Goal: Task Accomplishment & Management: Manage account settings

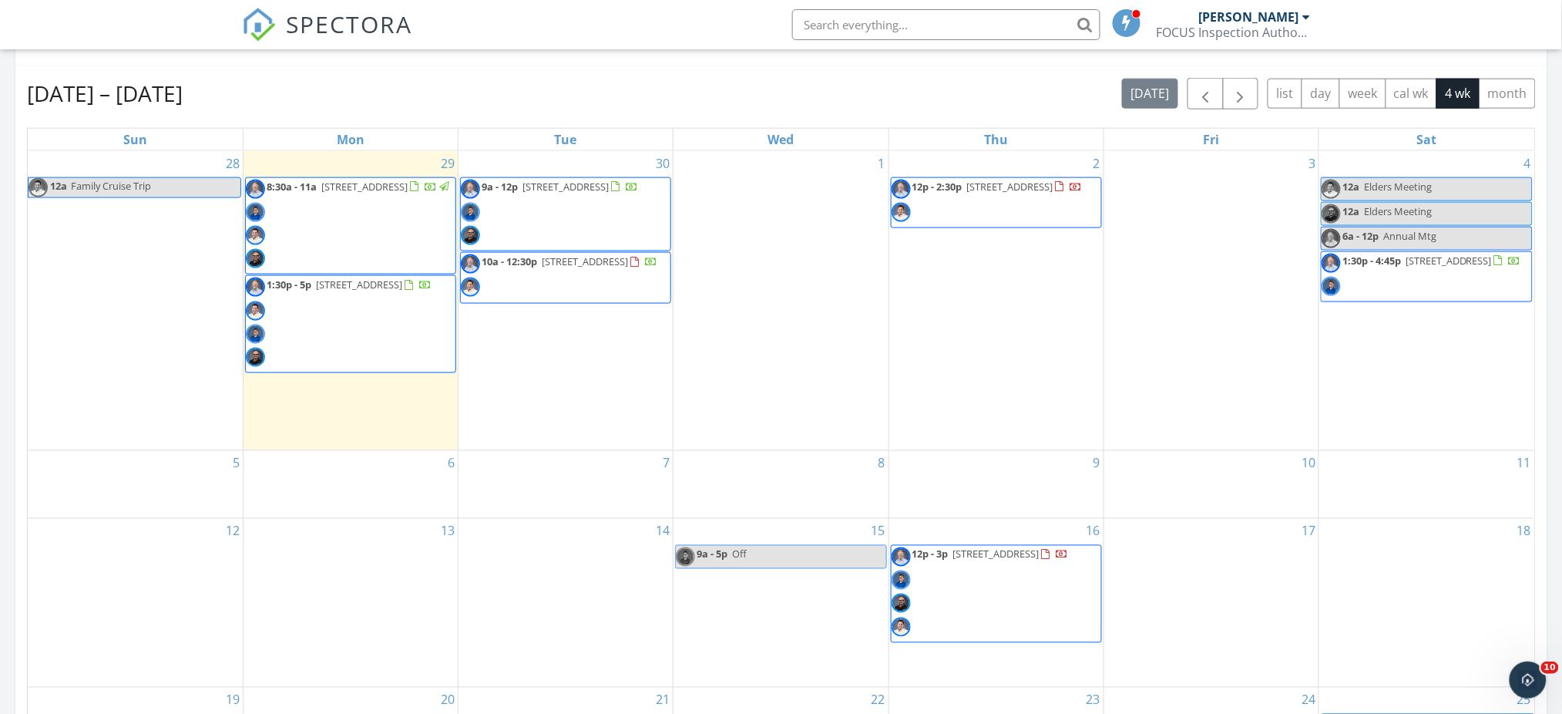
scroll to position [672, 0]
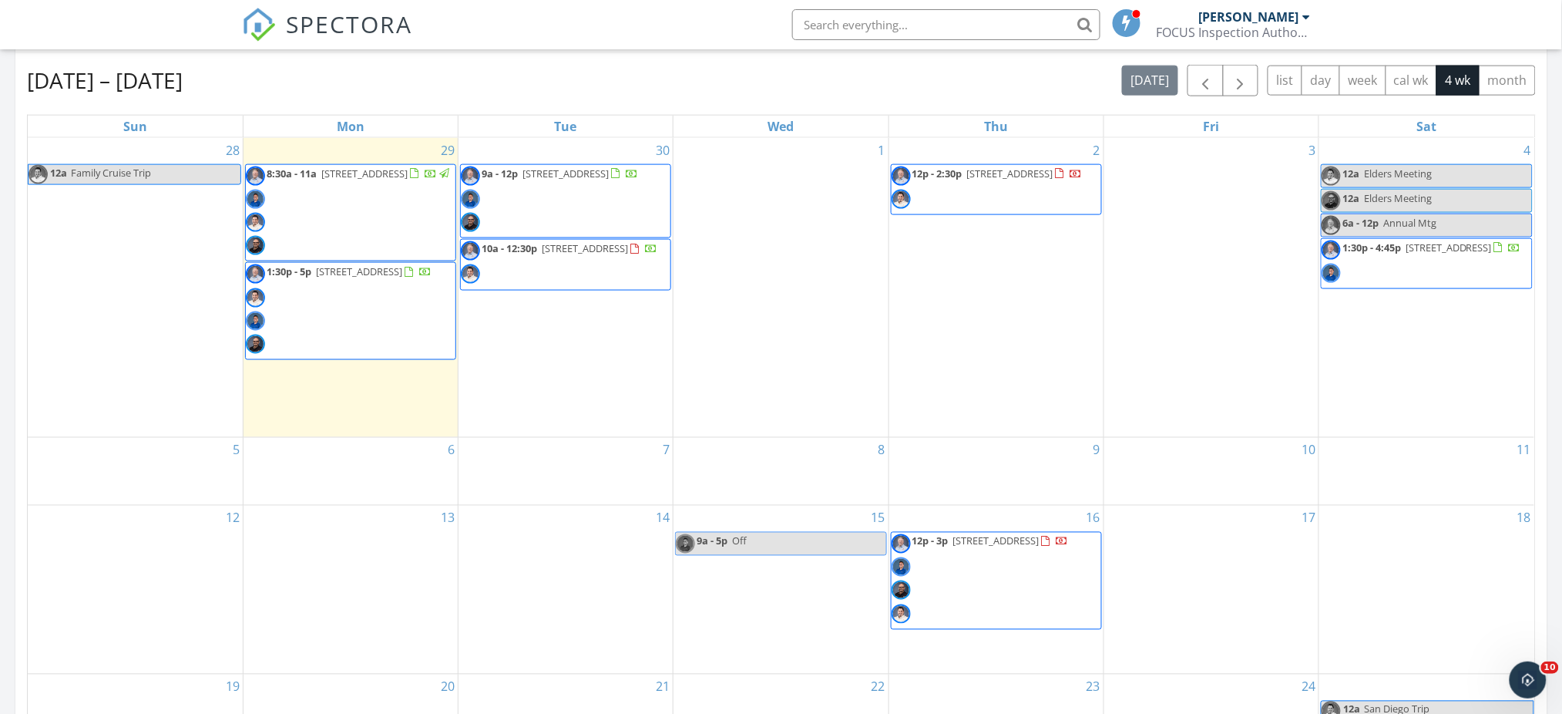
click at [570, 261] on span "10a - 12:30p 164 Stanford Ct #82, Irvine 92612" at bounding box center [559, 264] width 197 height 46
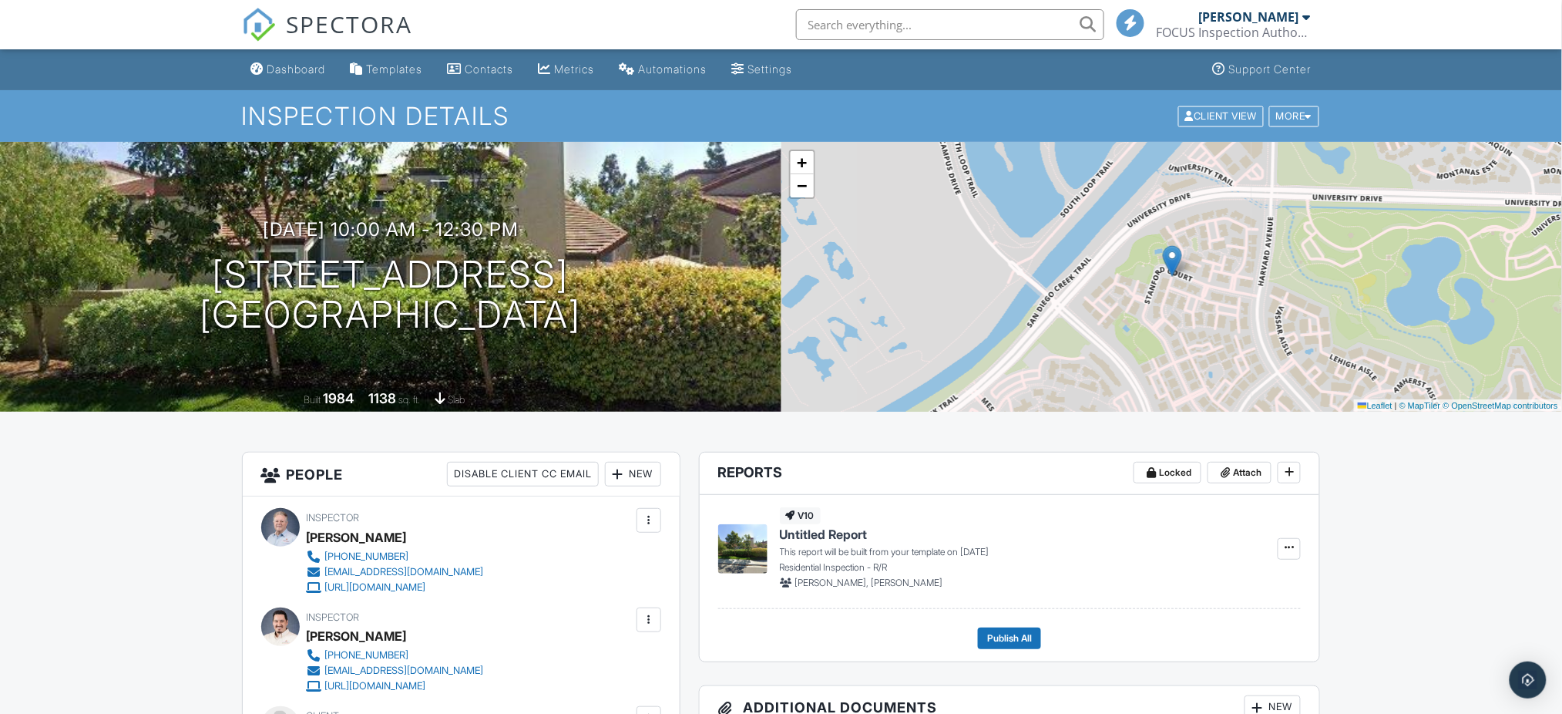
drag, startPoint x: 1570, startPoint y: 129, endPoint x: 1568, endPoint y: 112, distance: 17.0
click at [0, 0] on div at bounding box center [0, 0] width 0 height 0
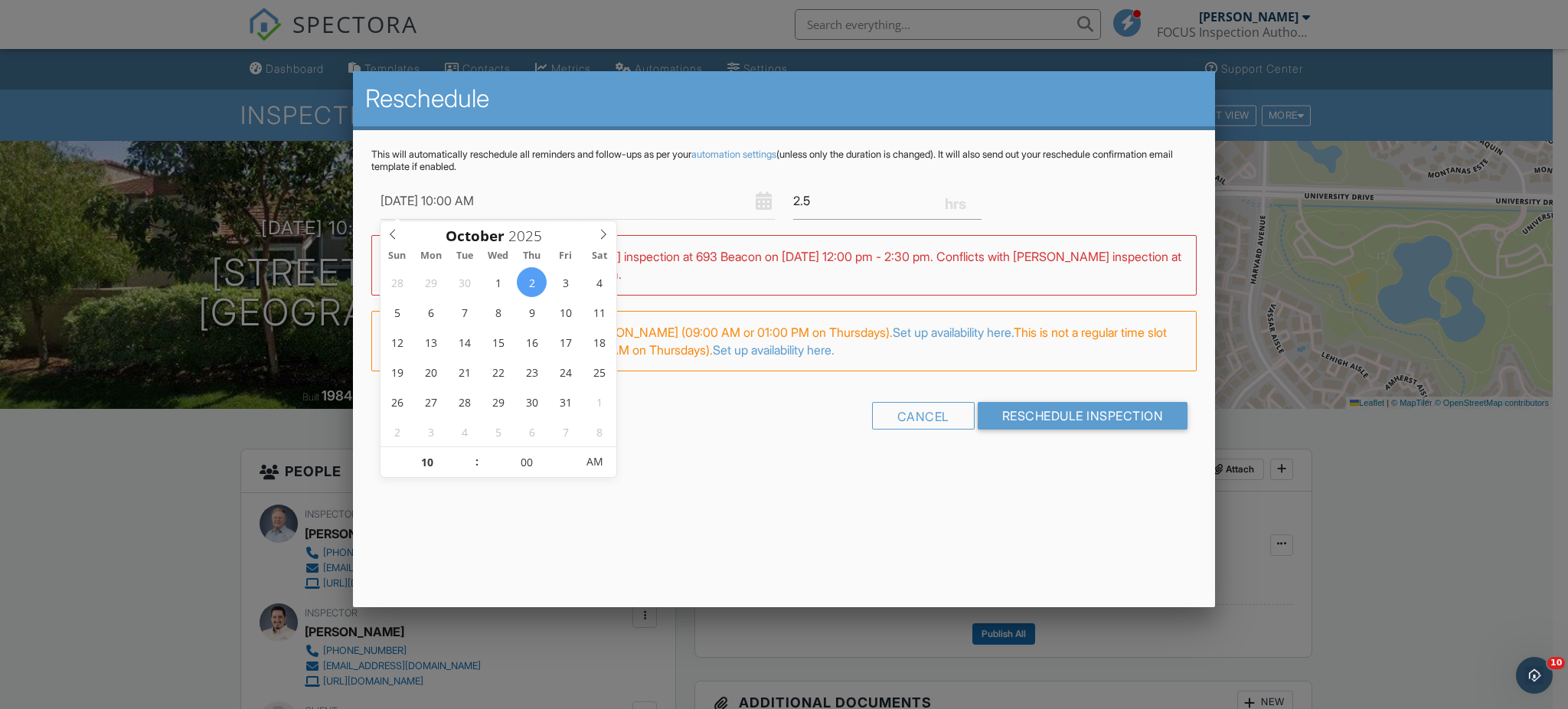
type input "10/02/2025 9:00 AM"
type input "09"
click at [470, 466] on span at bounding box center [469, 470] width 11 height 15
type input "10/02/2025 8:00 AM"
type input "08"
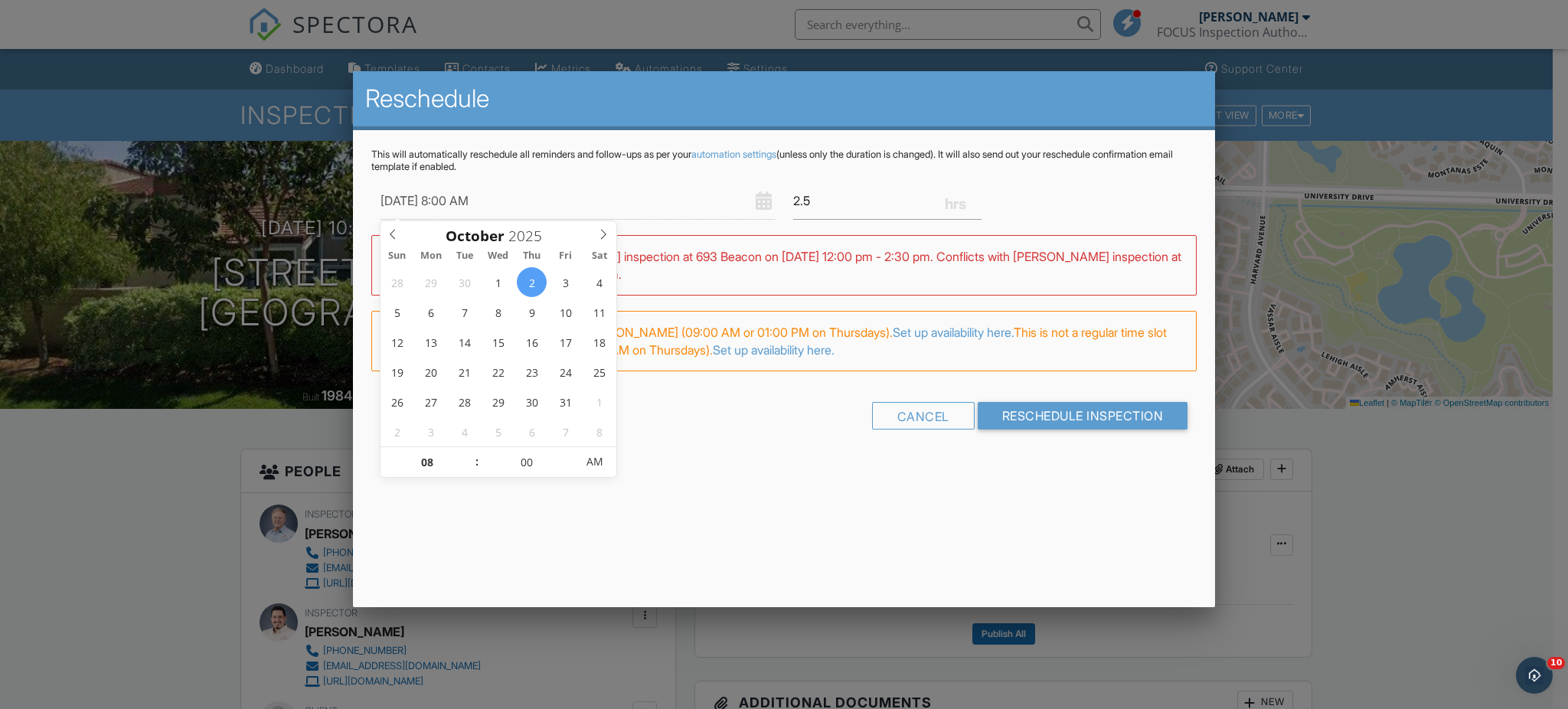
click at [470, 466] on span at bounding box center [469, 470] width 11 height 15
type input "10/02/2025 7:00 AM"
type input "07"
click at [470, 466] on span at bounding box center [469, 470] width 11 height 15
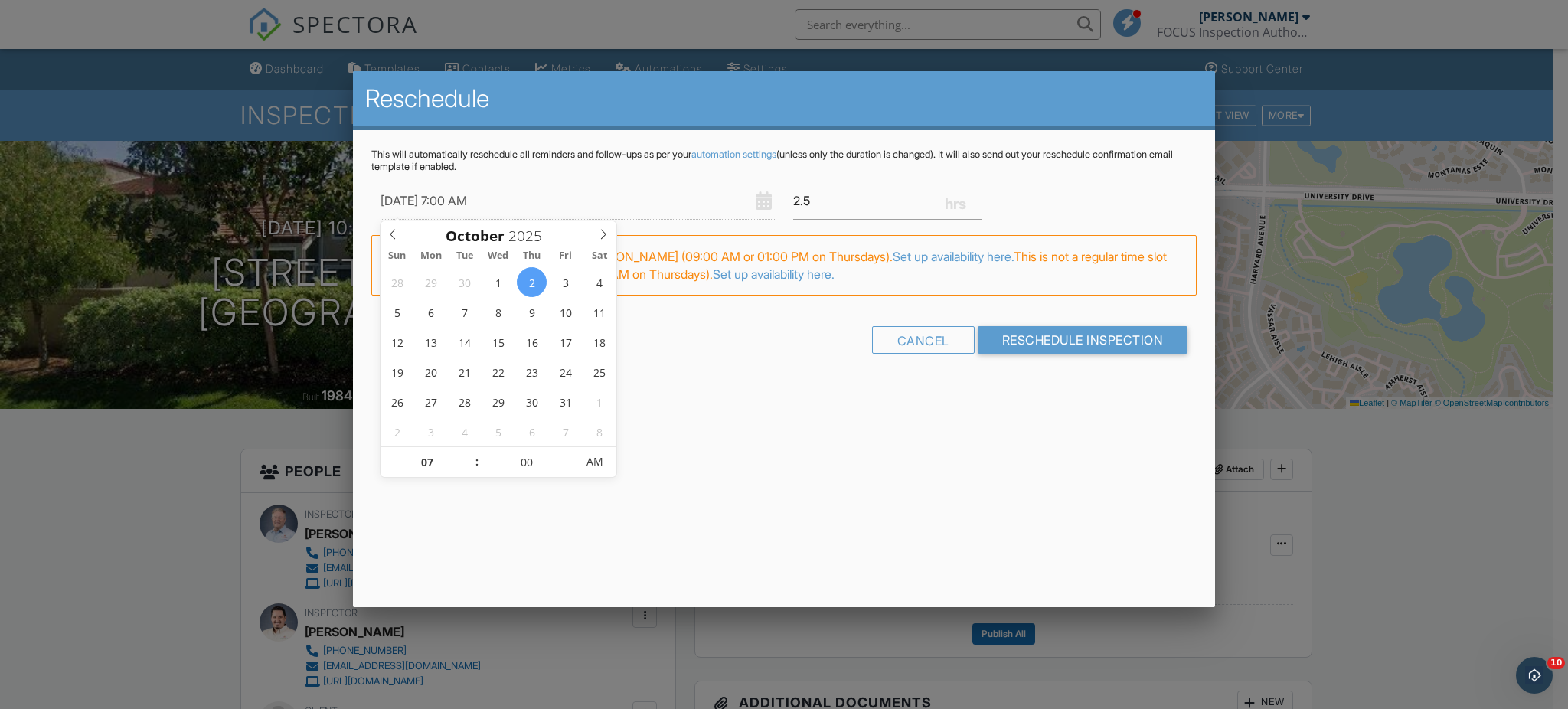
type input "10/02/2025 8:00 AM"
type input "08"
click at [466, 450] on span at bounding box center [469, 454] width 11 height 15
type input "10/02/2025 8:05 AM"
type input "05"
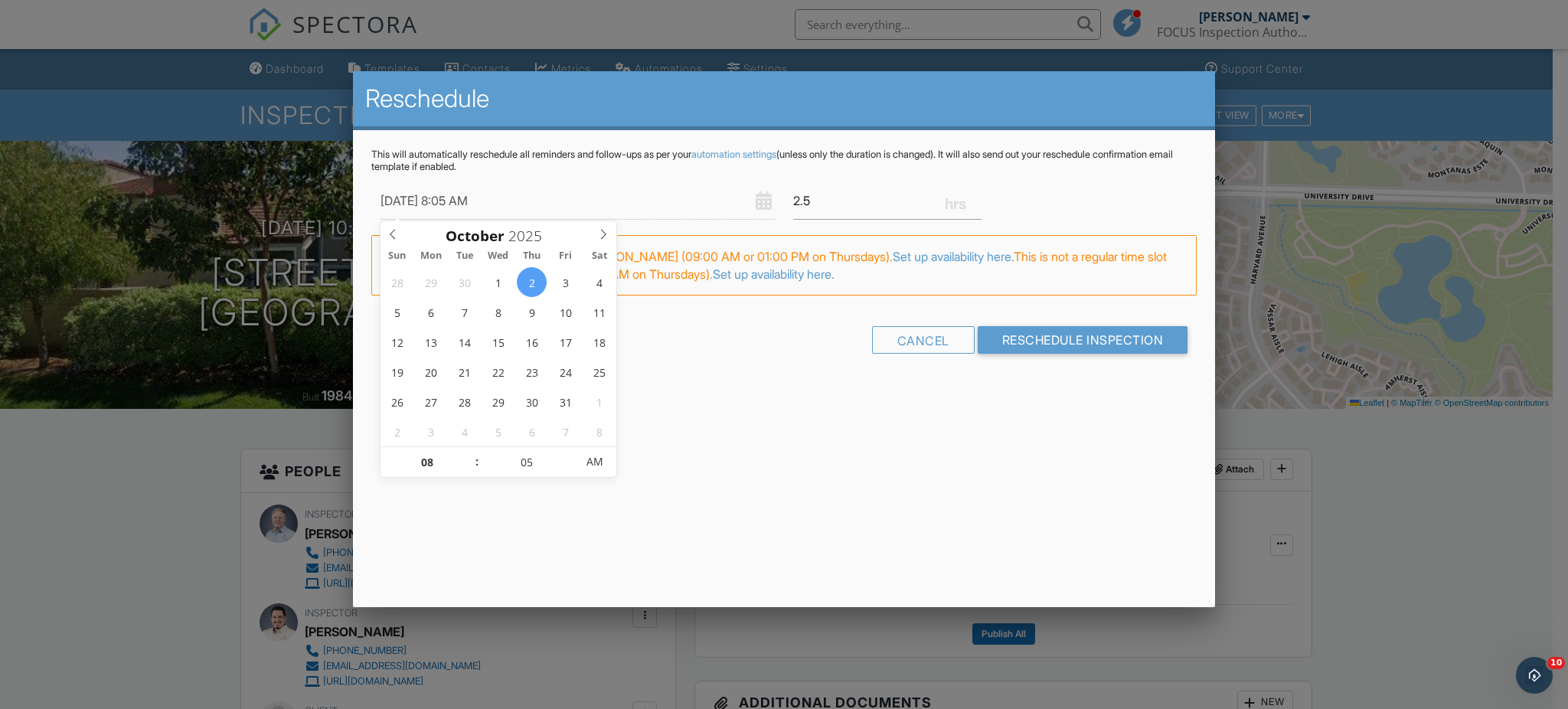
click at [566, 453] on span at bounding box center [567, 454] width 11 height 15
type input "10/02/2025 8:10 AM"
type input "10"
click at [566, 453] on span at bounding box center [567, 454] width 11 height 15
type input "10/02/2025 8:15 AM"
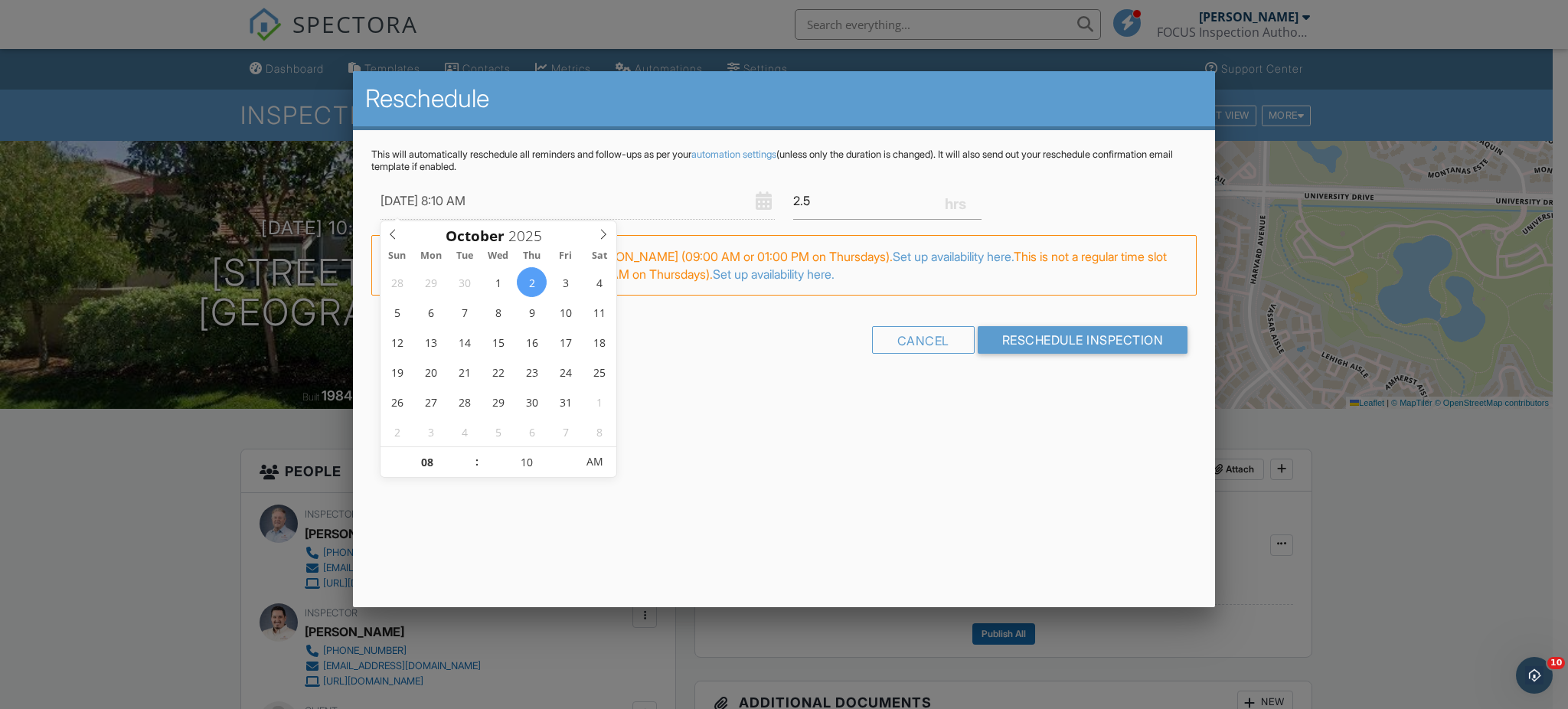
type input "15"
click at [566, 453] on span at bounding box center [567, 454] width 11 height 15
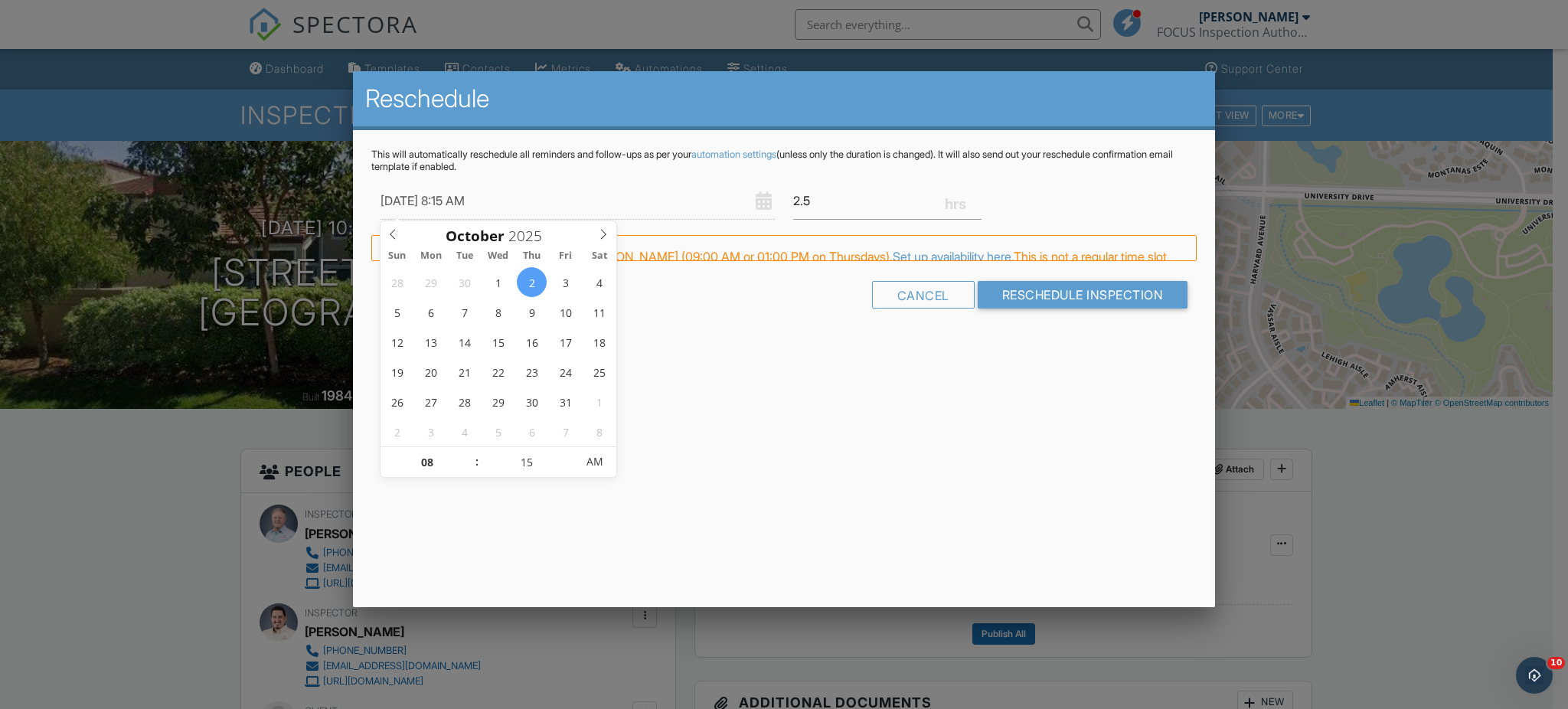
type input "10/02/2025 8:20 AM"
type input "20"
click at [566, 453] on span at bounding box center [567, 454] width 11 height 15
type input "10/02/2025 8:25 AM"
type input "25"
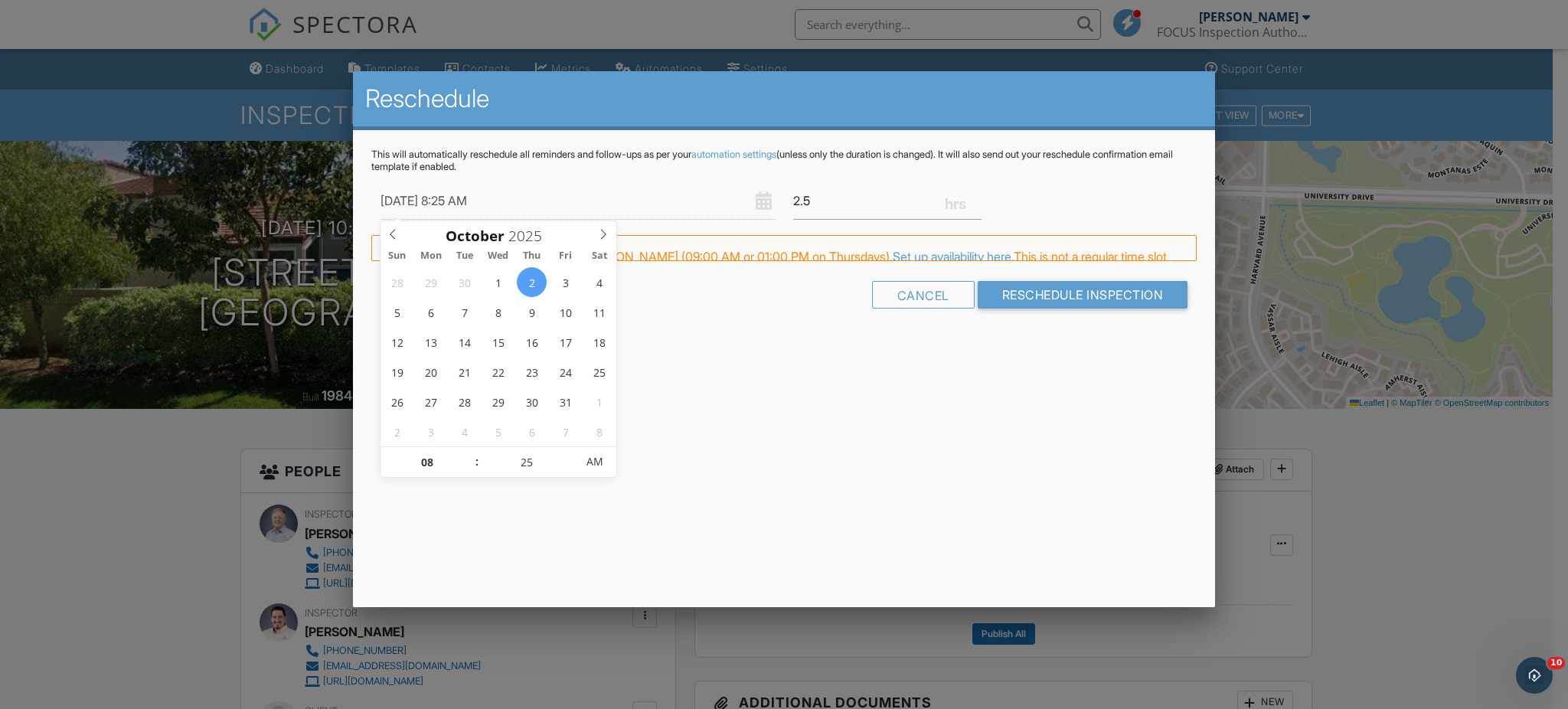
click at [566, 453] on span at bounding box center [567, 454] width 11 height 15
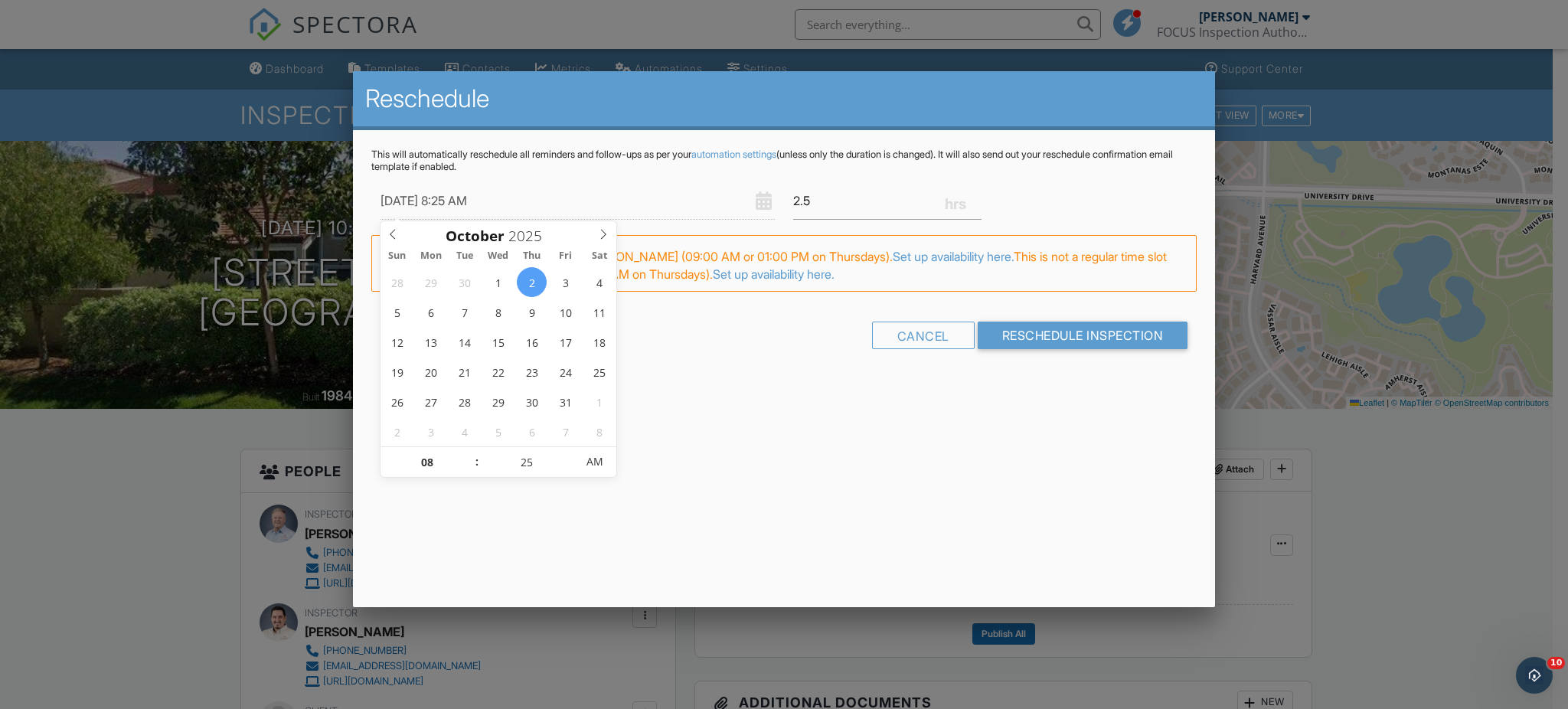
type input "10/02/2025 8:30 AM"
type input "30"
click at [566, 453] on span at bounding box center [567, 454] width 11 height 15
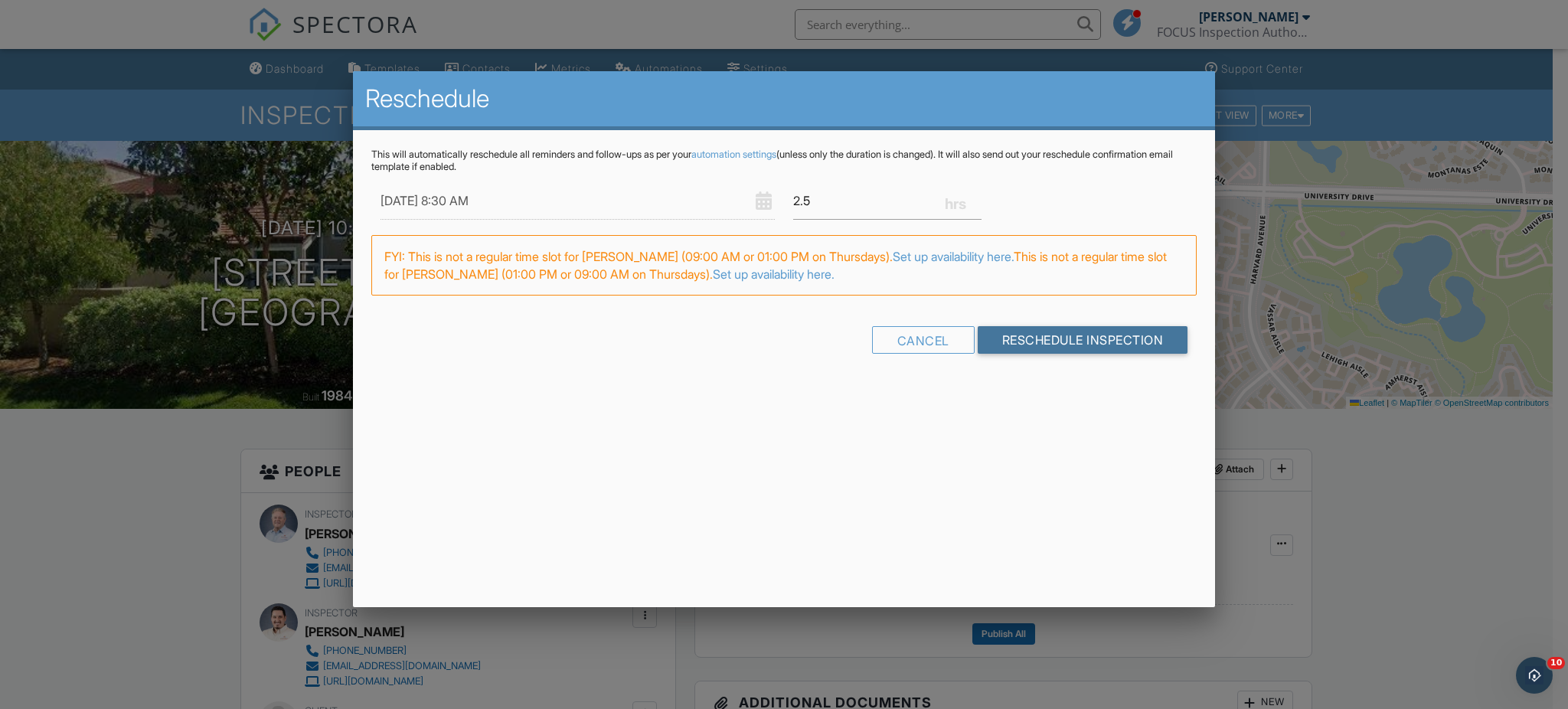
click at [1067, 338] on input "Reschedule Inspection" at bounding box center [1083, 340] width 211 height 28
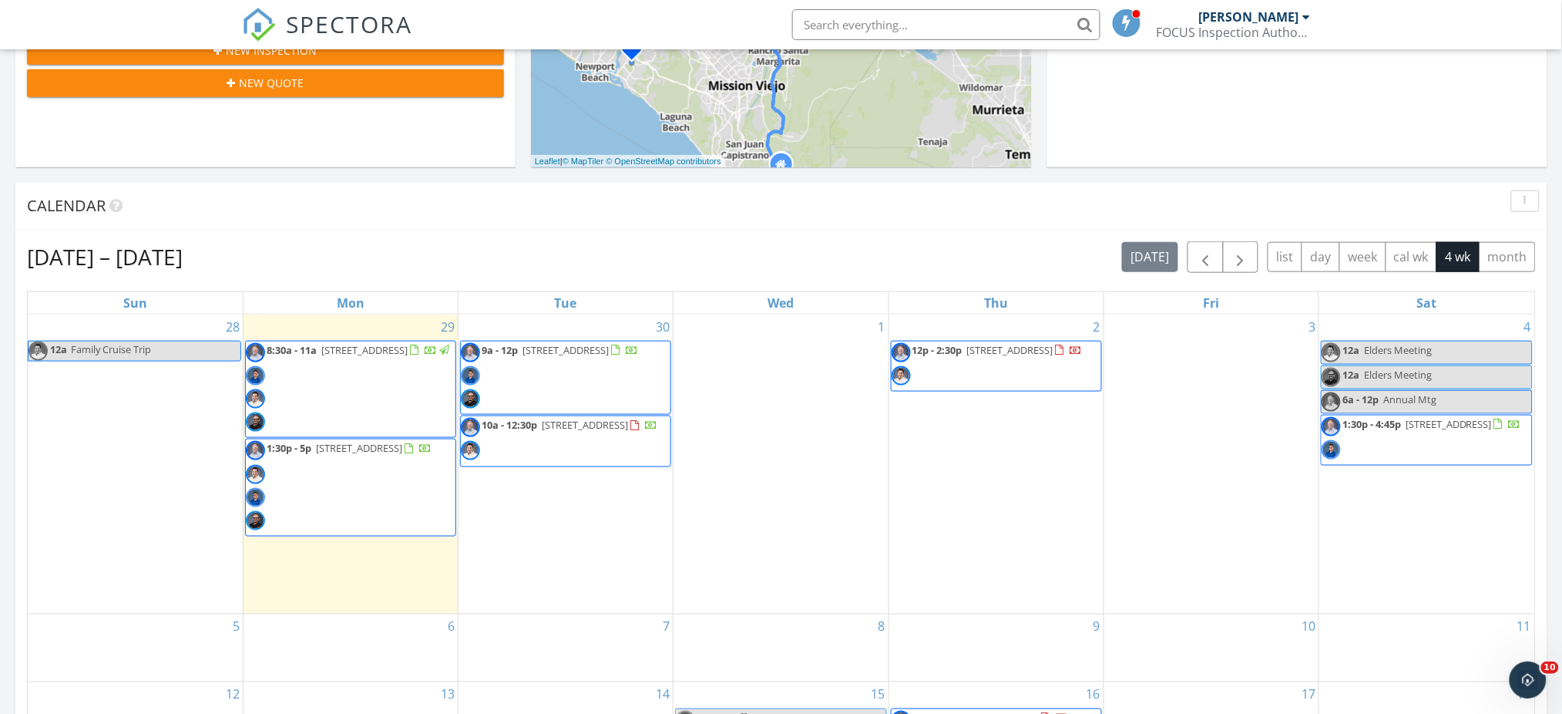
scroll to position [488, 0]
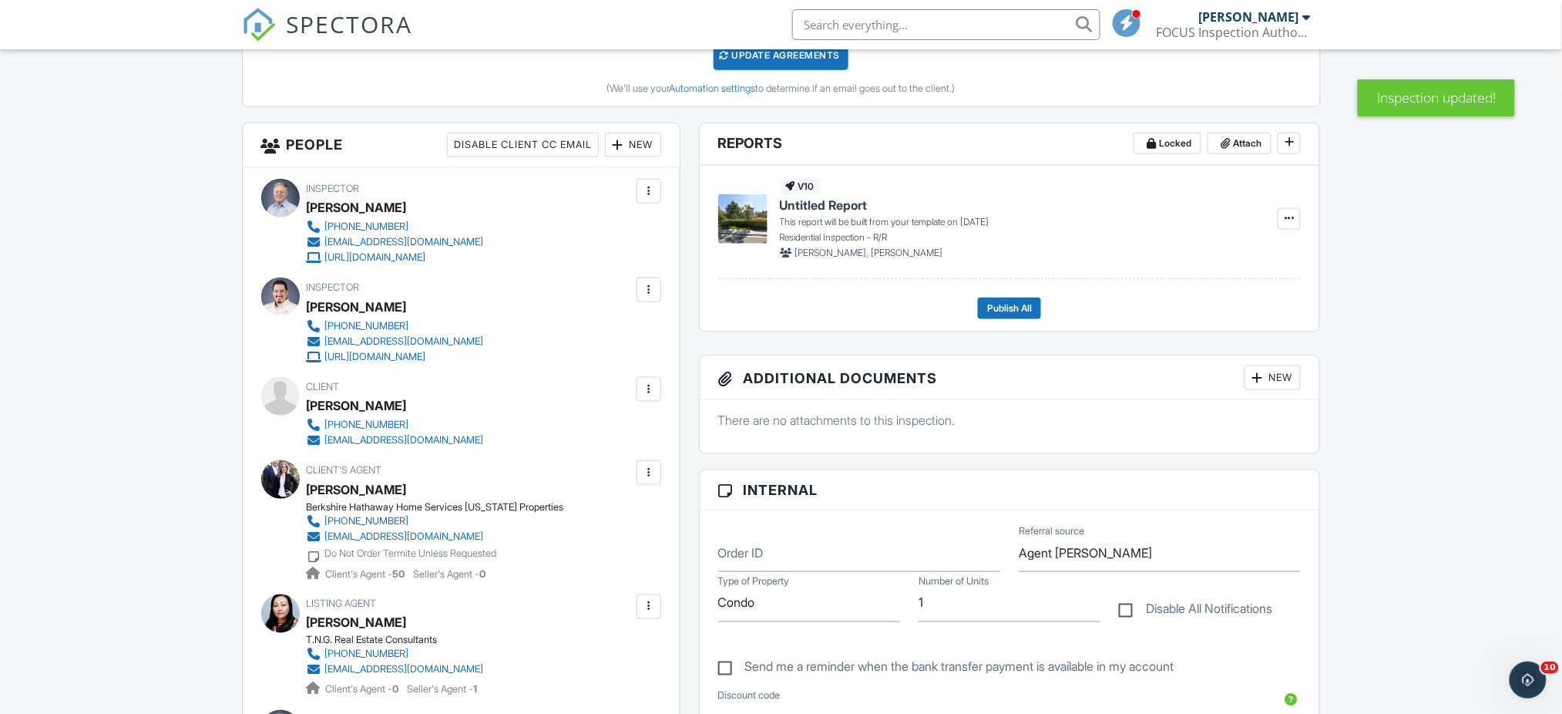
scroll to position [441, 0]
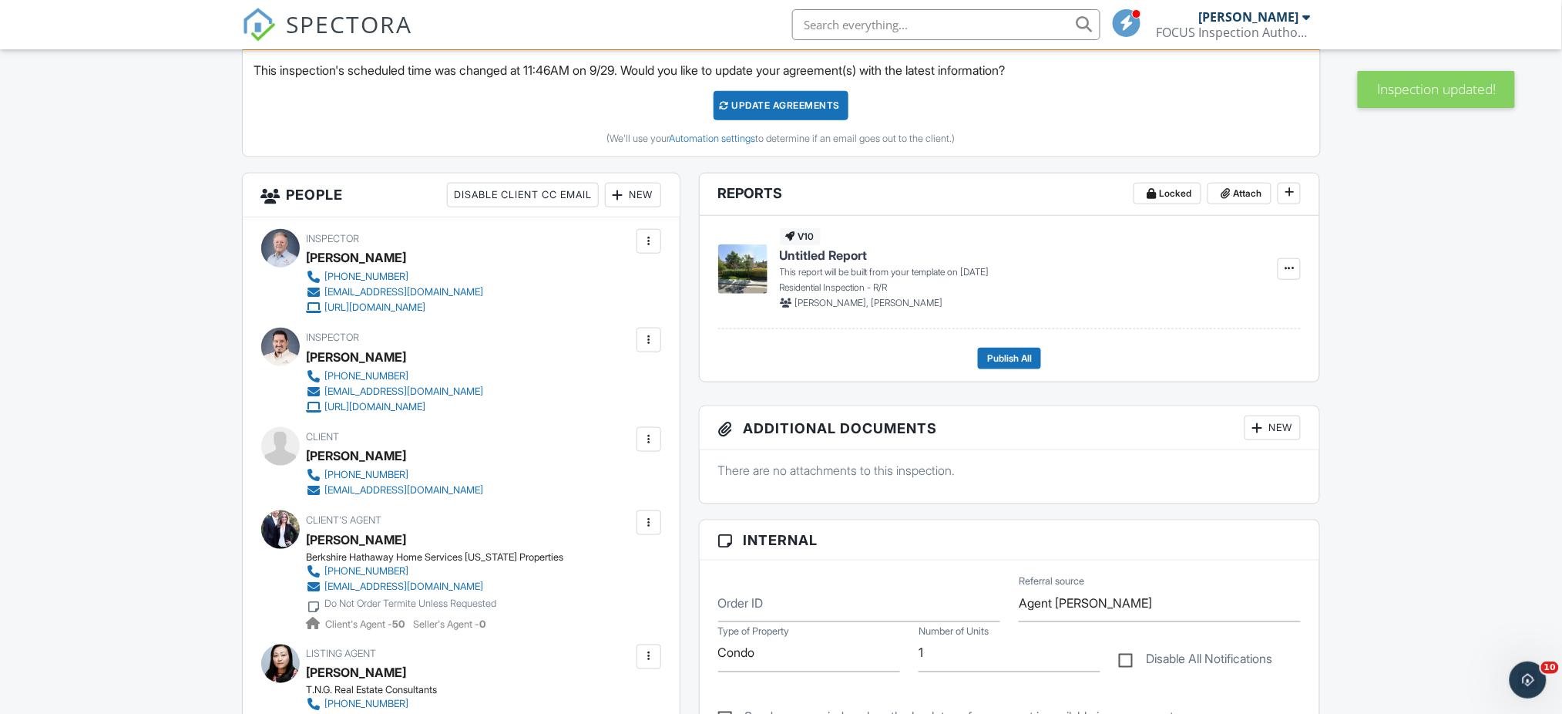
click at [793, 106] on div "Update Agreements" at bounding box center [781, 105] width 135 height 29
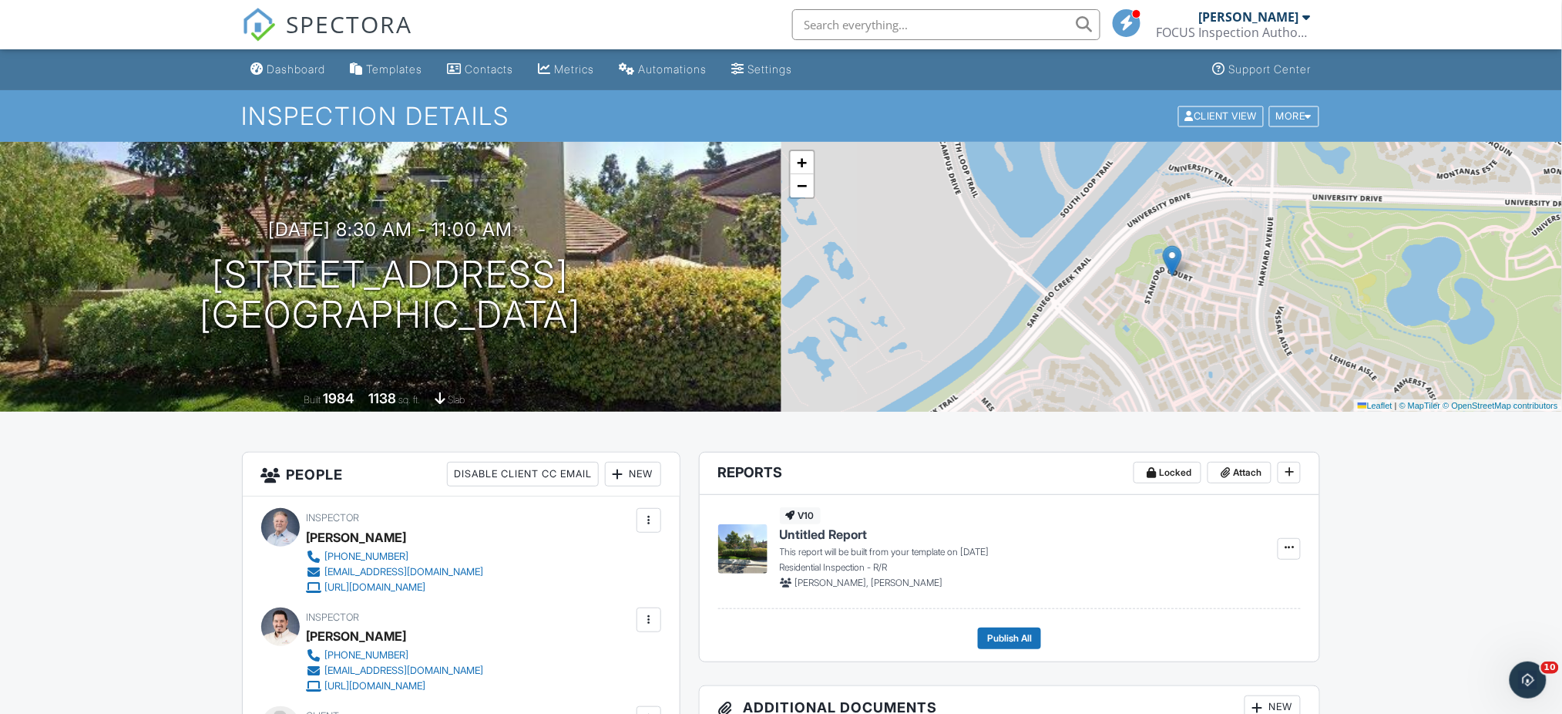
click at [290, 65] on div "Dashboard" at bounding box center [296, 68] width 59 height 13
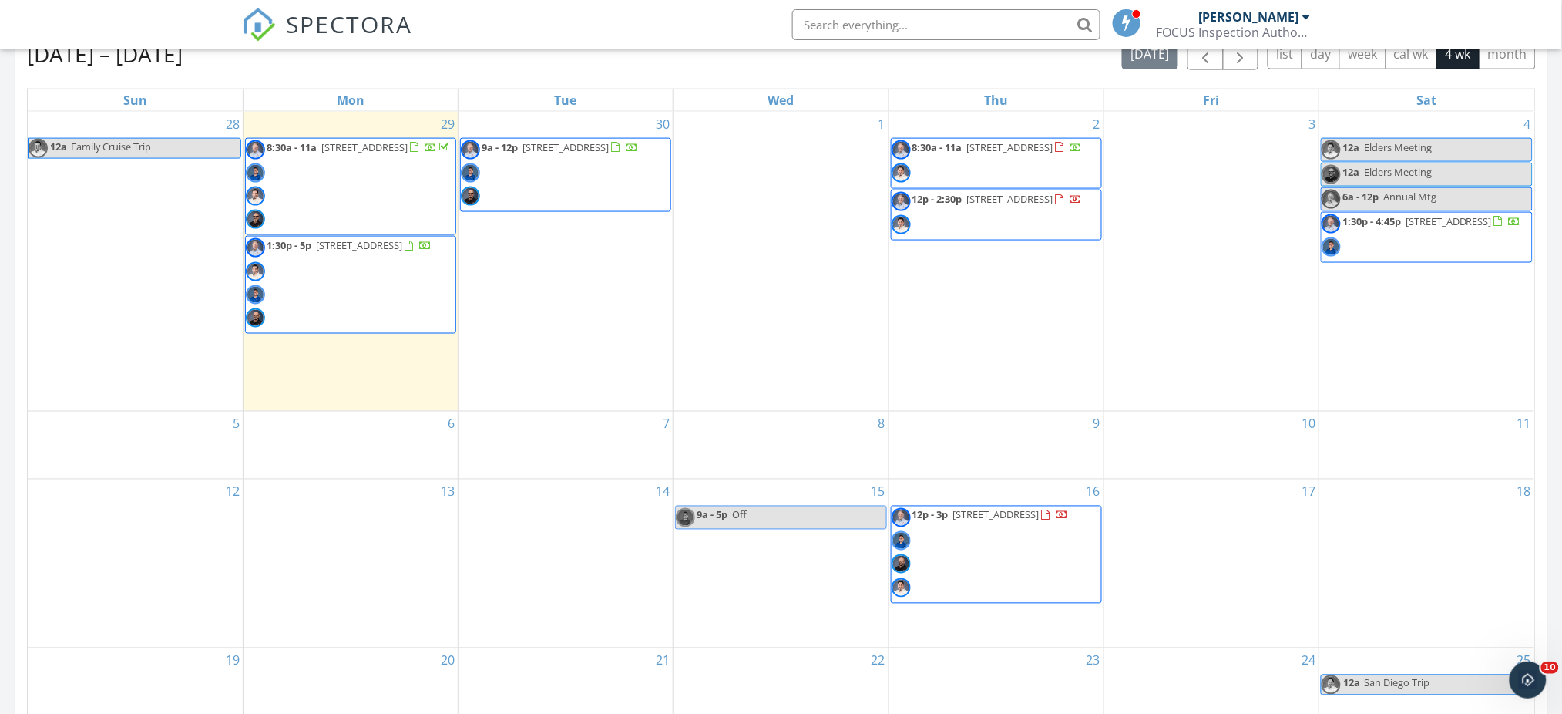
scroll to position [696, 0]
click at [994, 214] on span "12p - 2:30p 693 Beacon, Irvine 92618" at bounding box center [987, 217] width 191 height 46
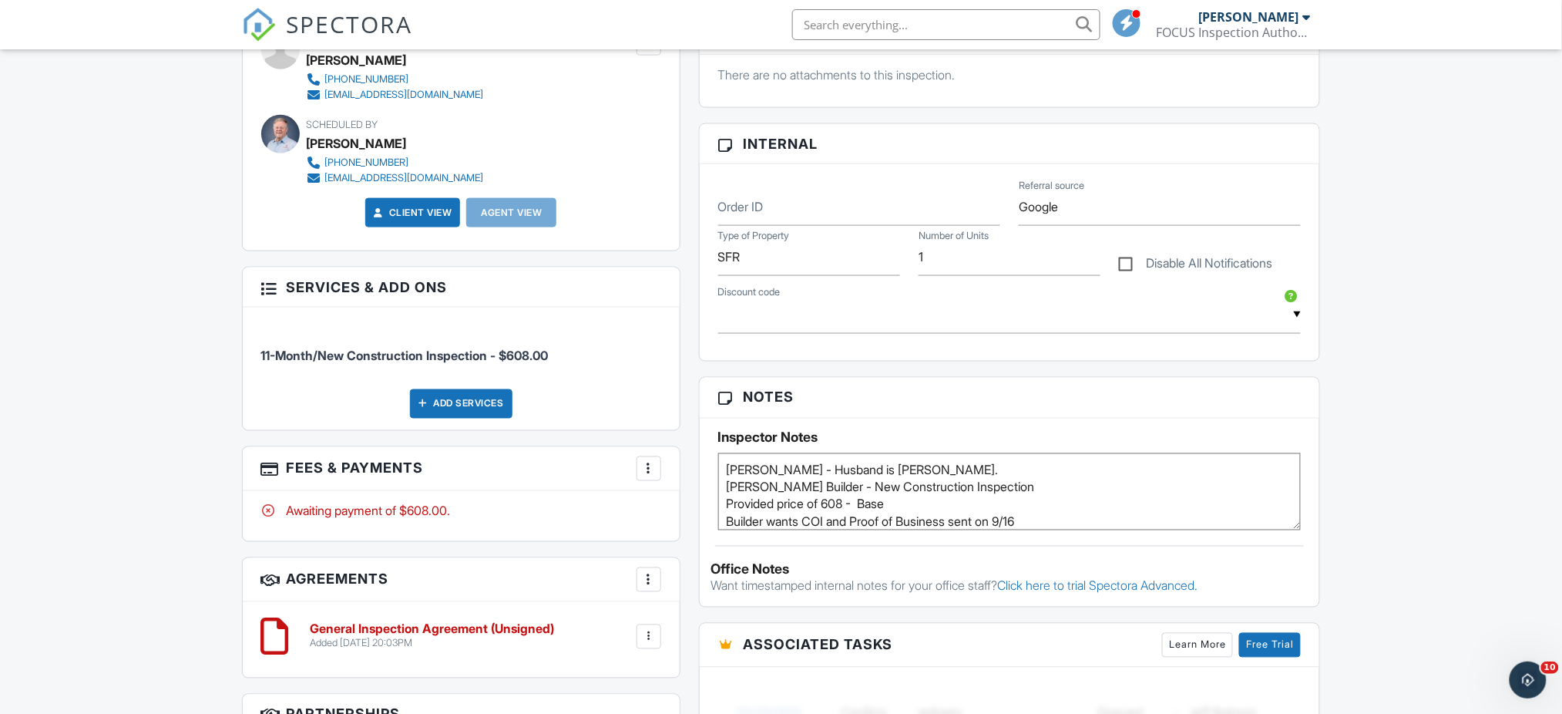
scroll to position [672, 0]
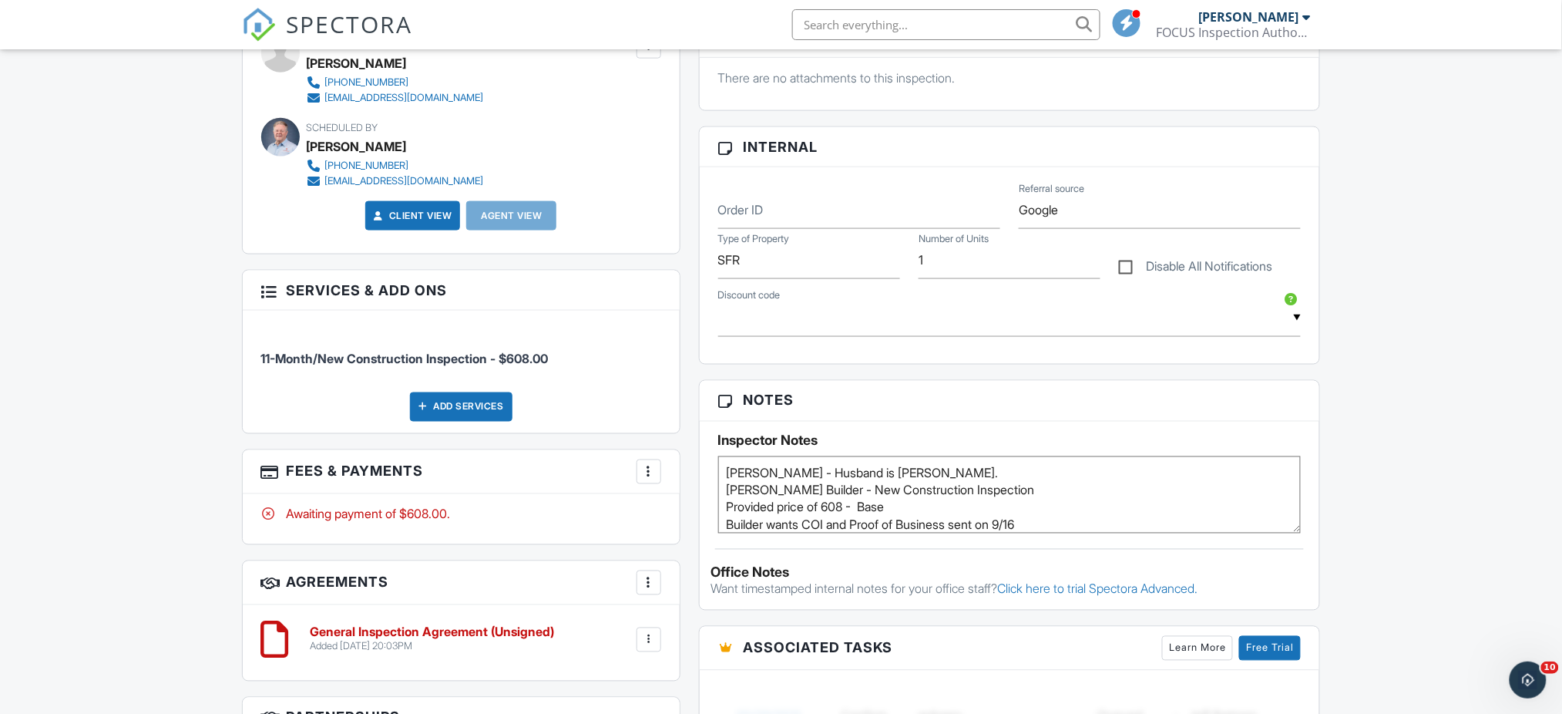
drag, startPoint x: 0, startPoint y: 0, endPoint x: 1571, endPoint y: 266, distance: 1593.1
click at [1561, 266] on html "SPECTORA Randall Meadows FOCUS Inspection Authority Role: Inspector Change Role…" at bounding box center [781, 531] width 1562 height 2406
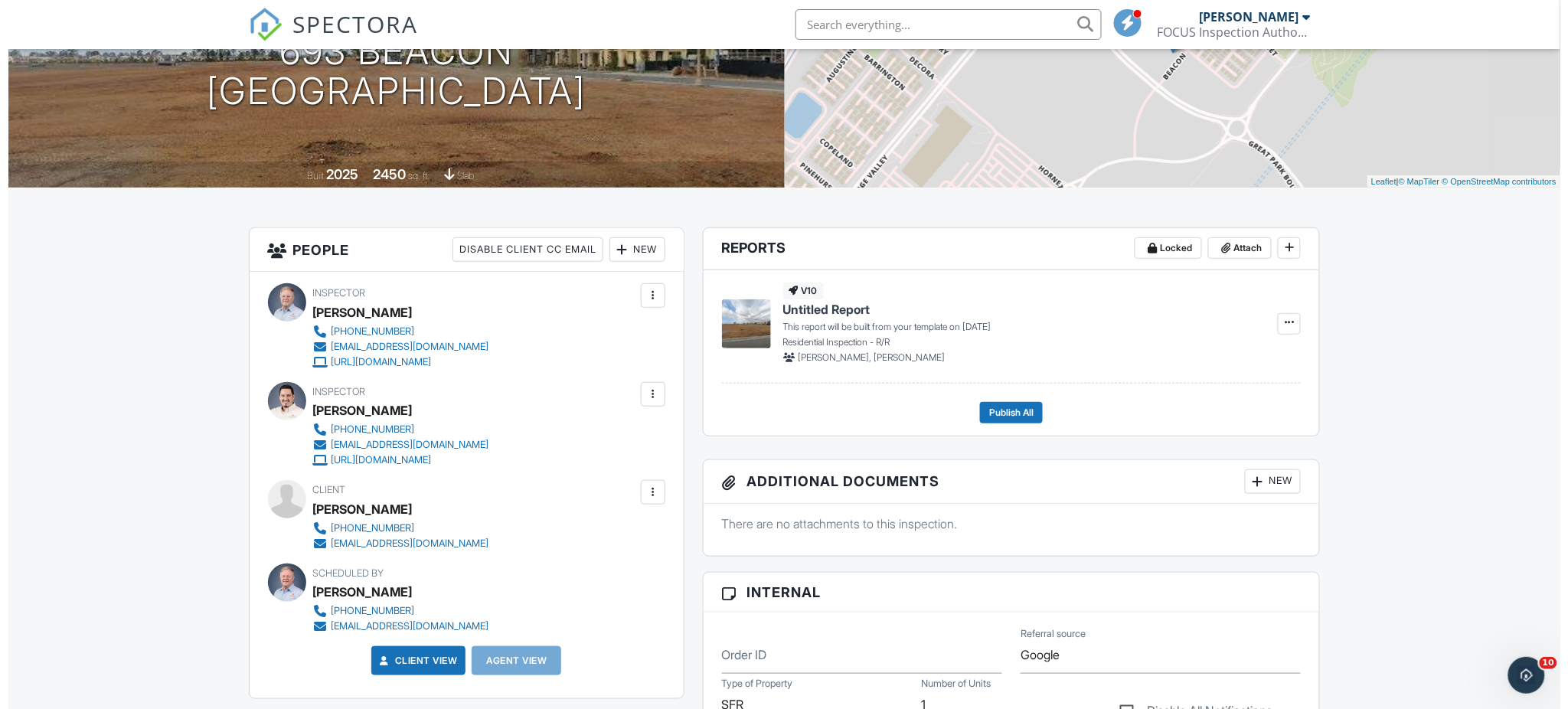
scroll to position [215, 0]
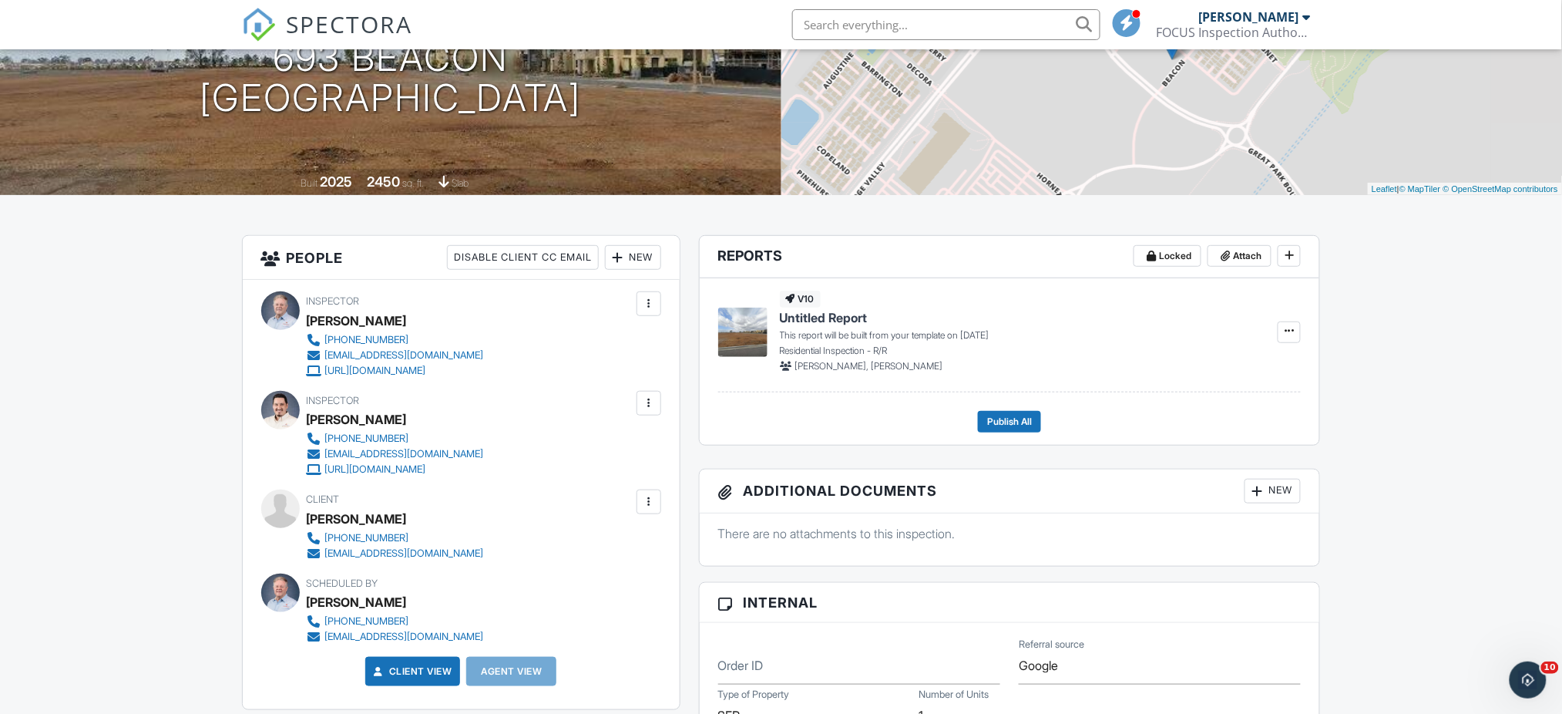
click at [632, 257] on div "New" at bounding box center [633, 257] width 56 height 25
click at [655, 303] on li "Inspector" at bounding box center [689, 304] width 152 height 39
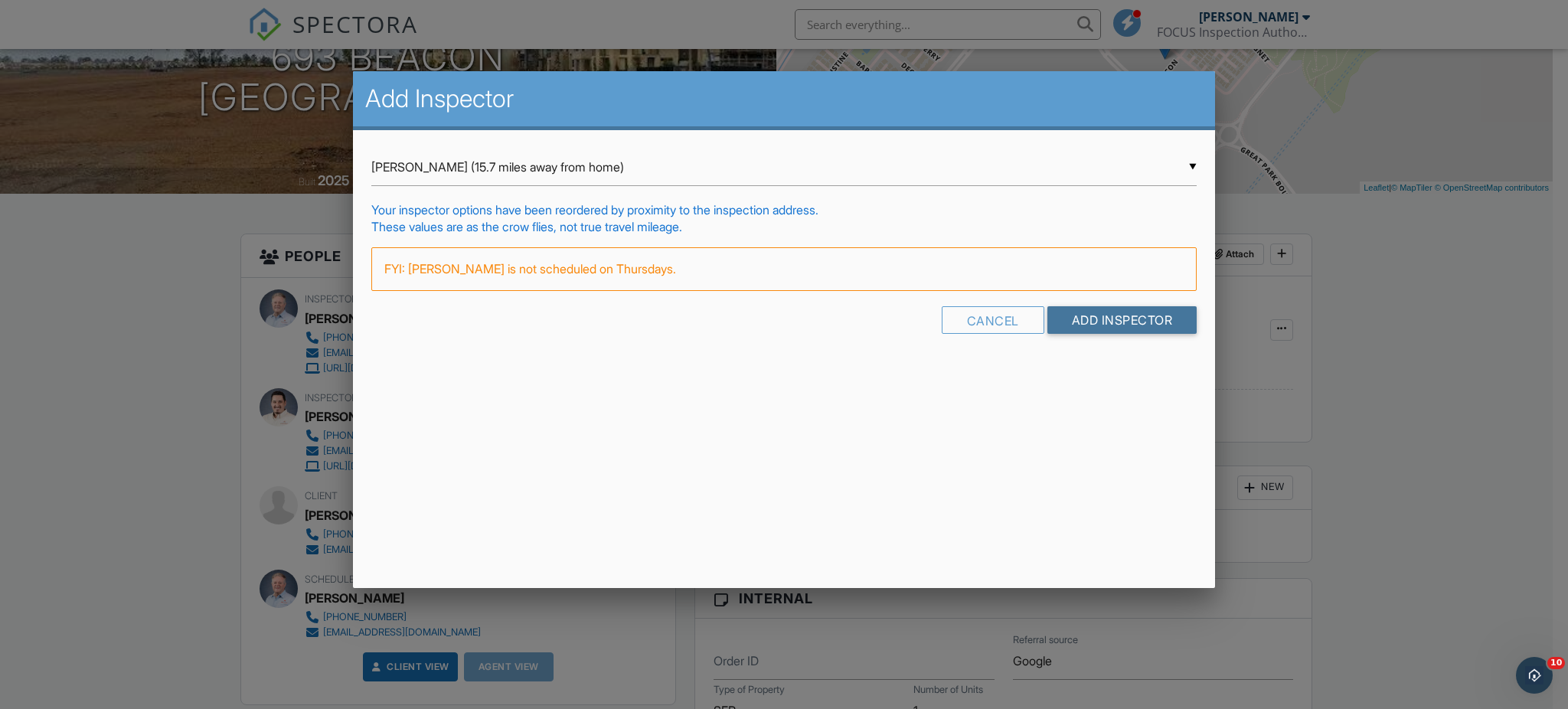
click at [1091, 312] on input "Add Inspector" at bounding box center [1122, 320] width 150 height 28
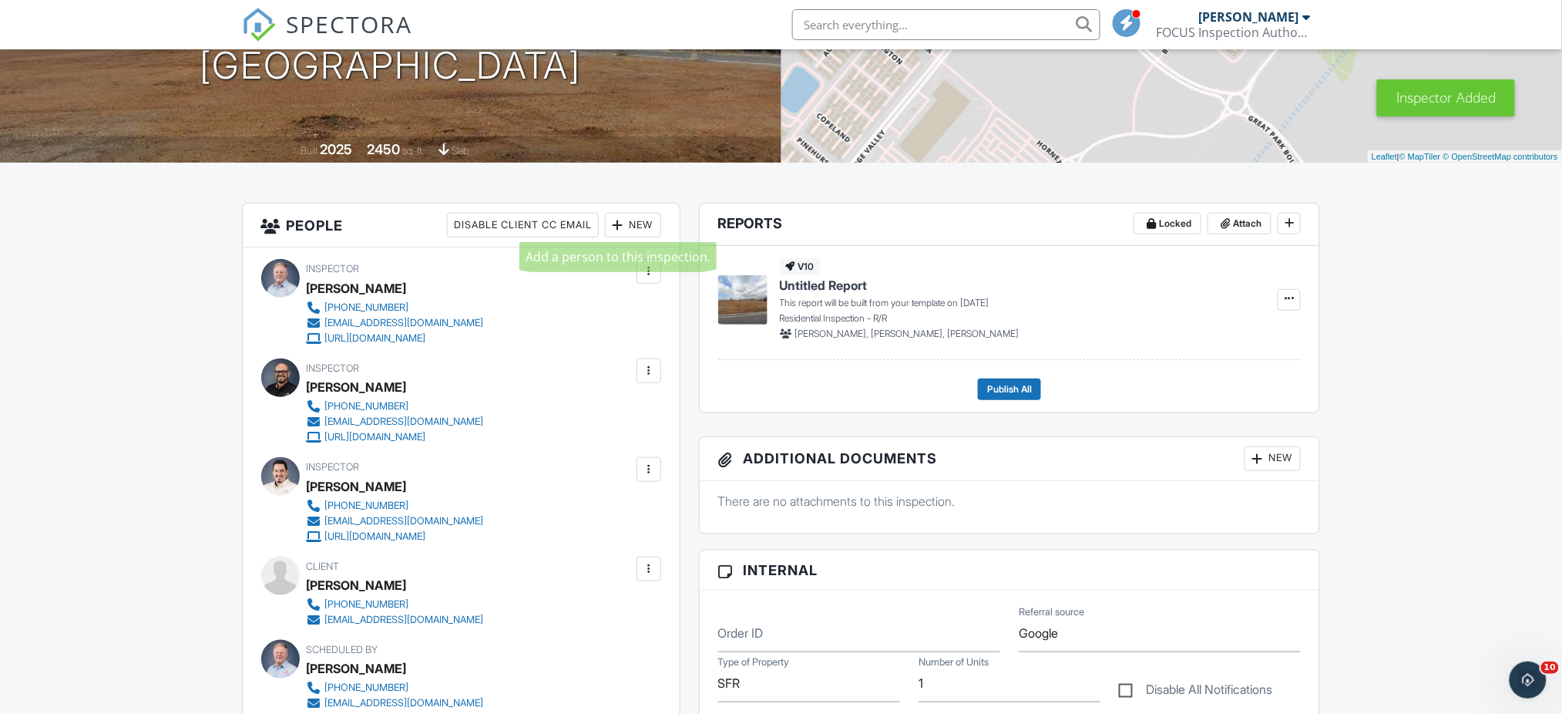
click at [623, 223] on div at bounding box center [617, 224] width 15 height 15
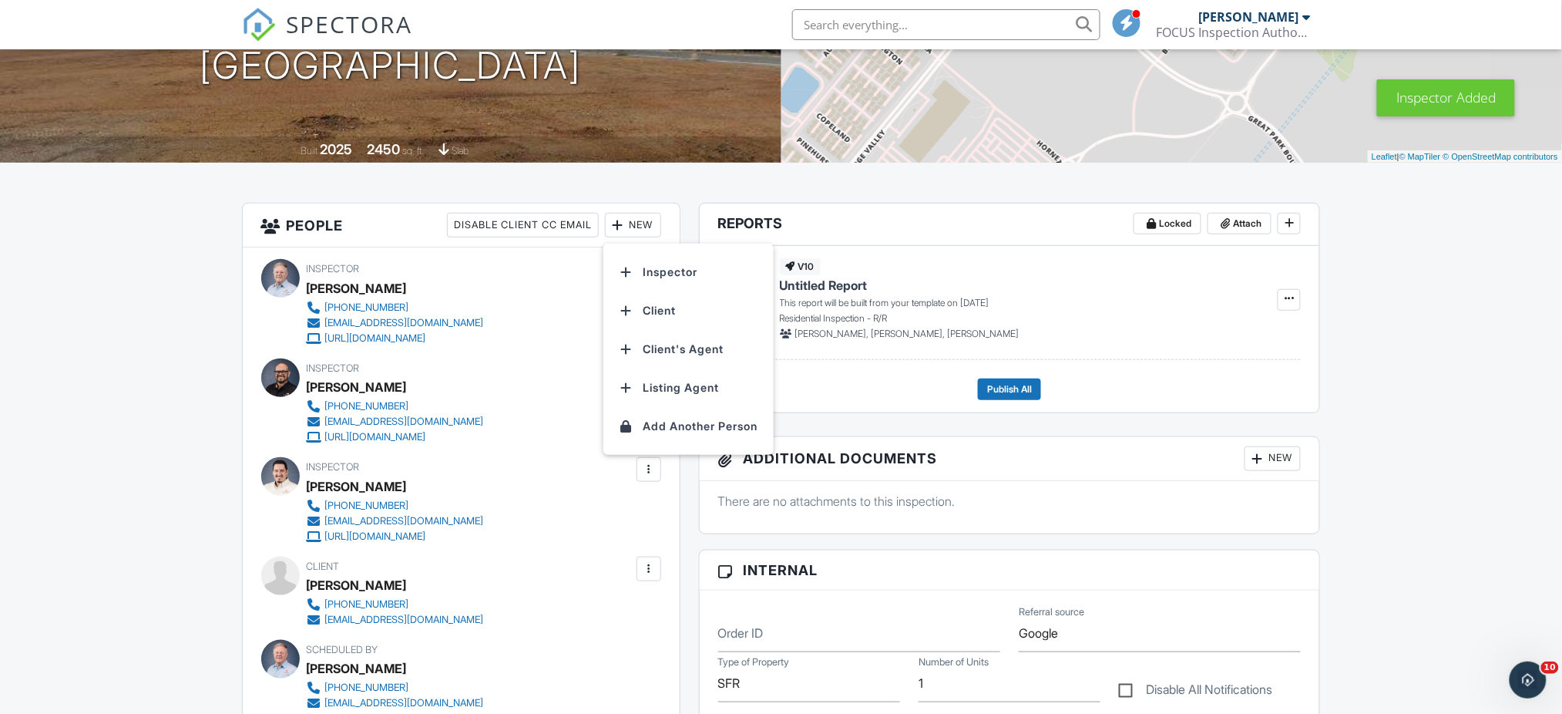
click at [659, 274] on li "Inspector" at bounding box center [689, 272] width 152 height 39
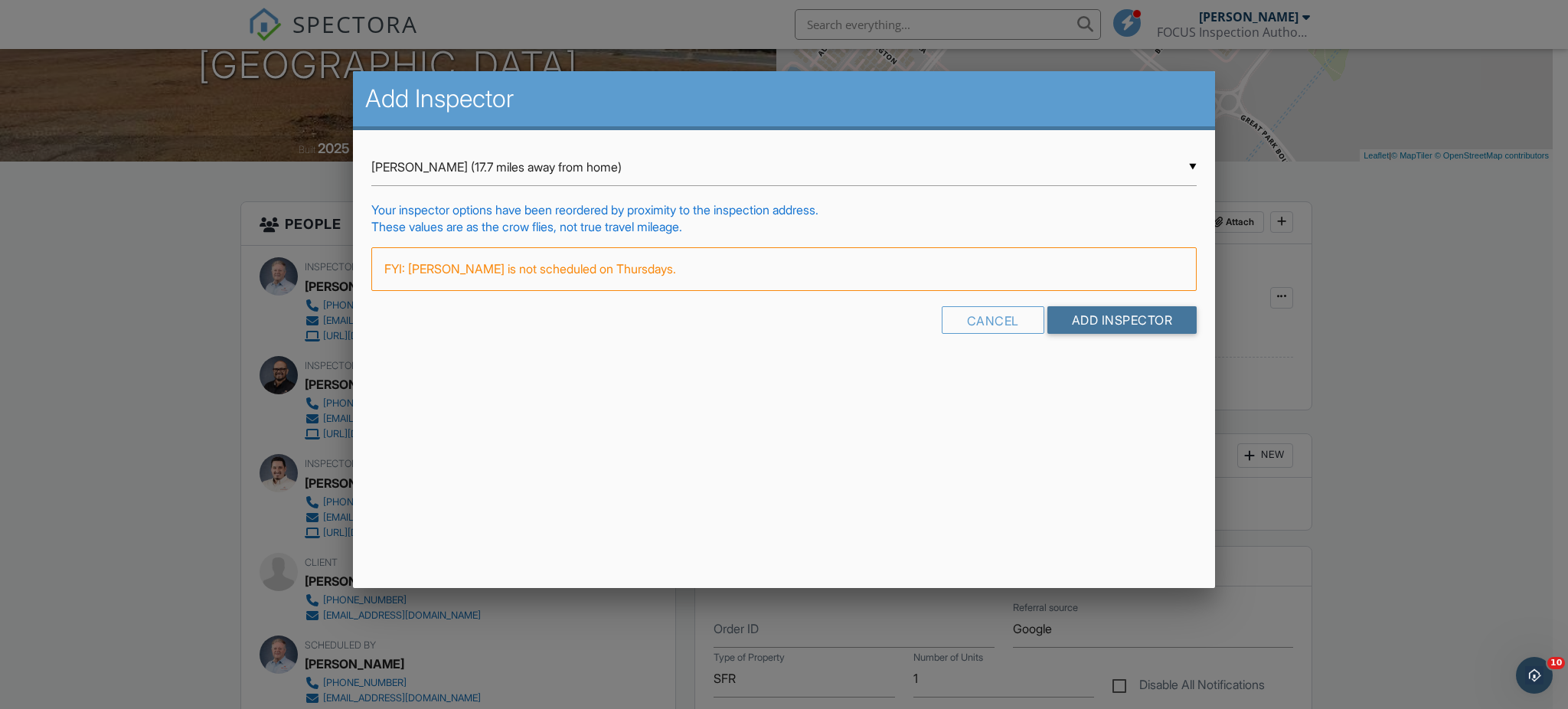
click at [1121, 329] on input "Add Inspector" at bounding box center [1122, 320] width 150 height 28
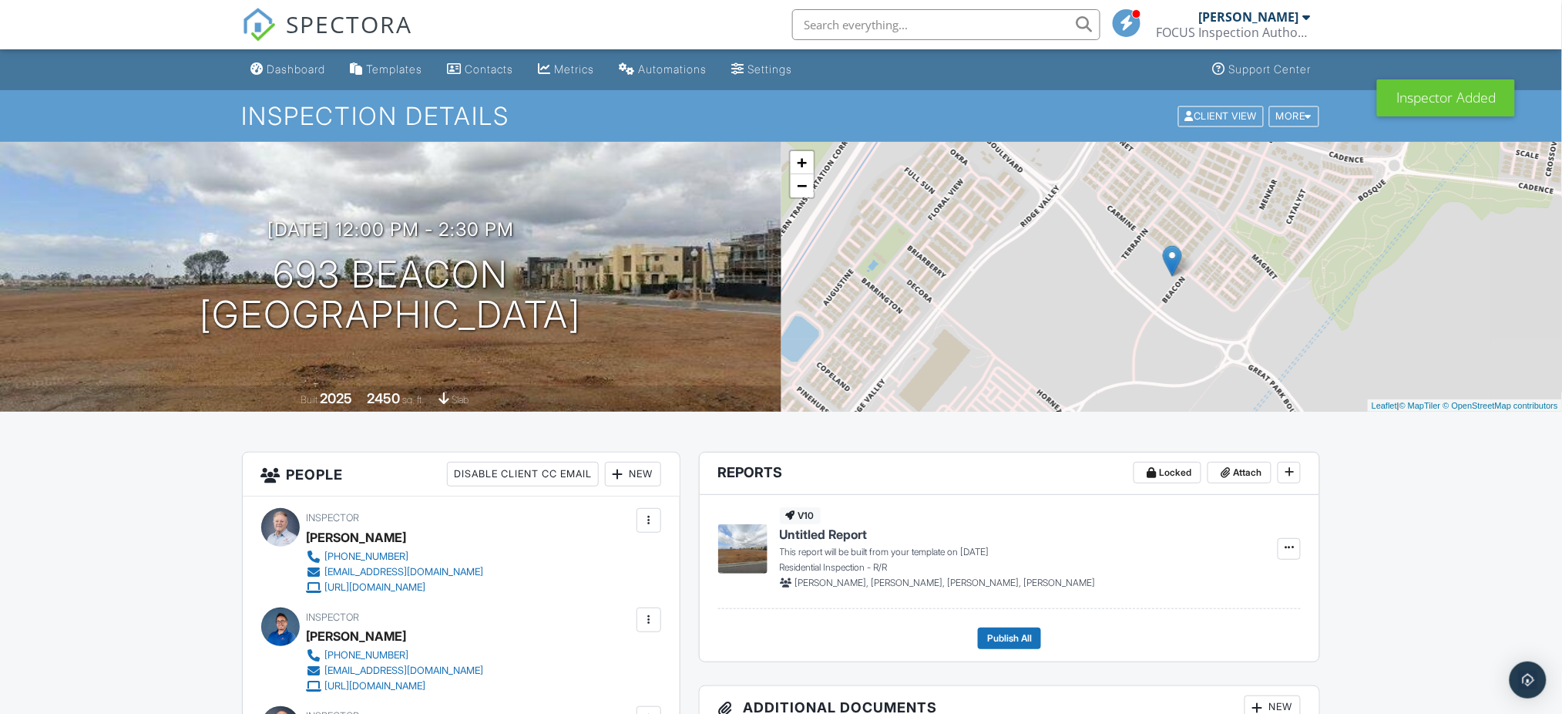
click at [647, 519] on div at bounding box center [648, 520] width 15 height 15
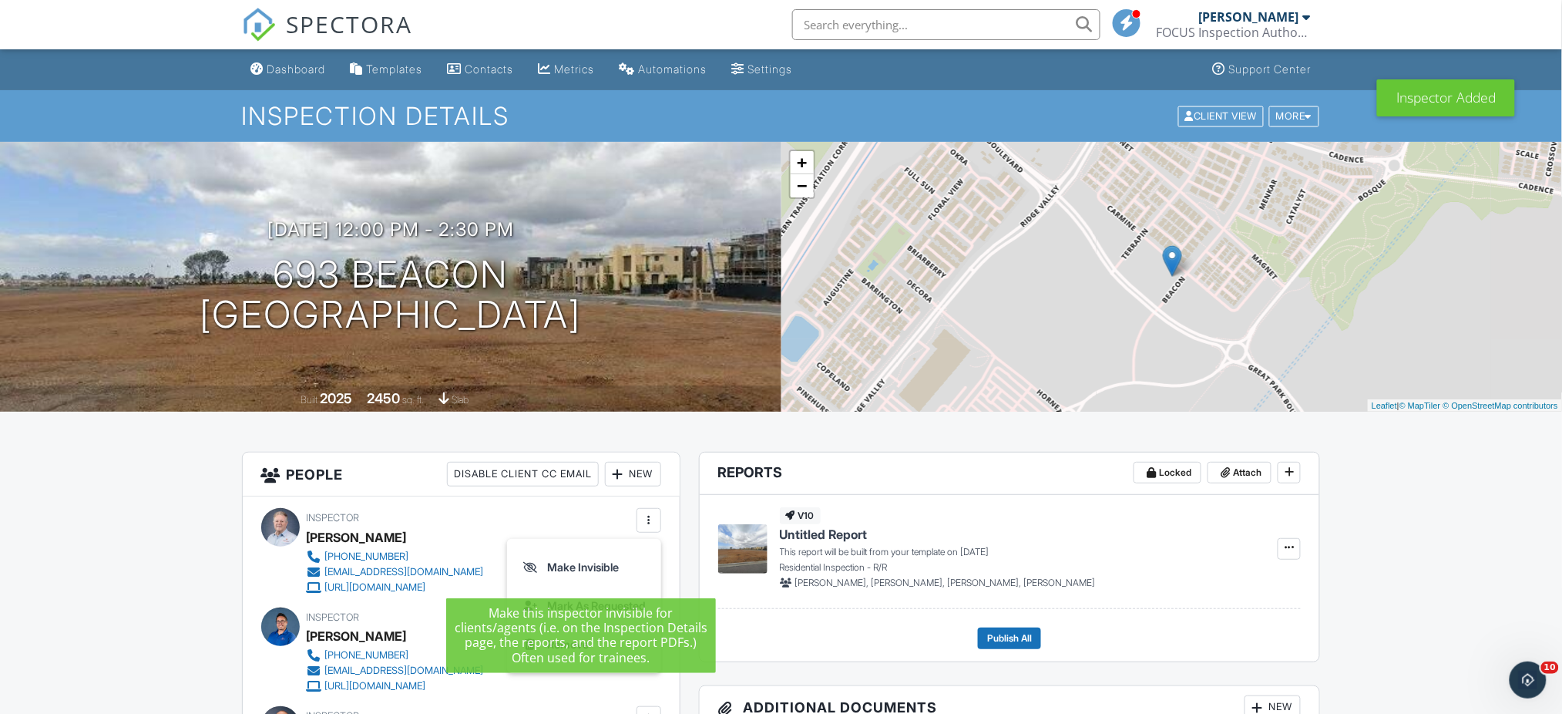
click at [560, 565] on li "Make Invisible" at bounding box center [584, 567] width 136 height 39
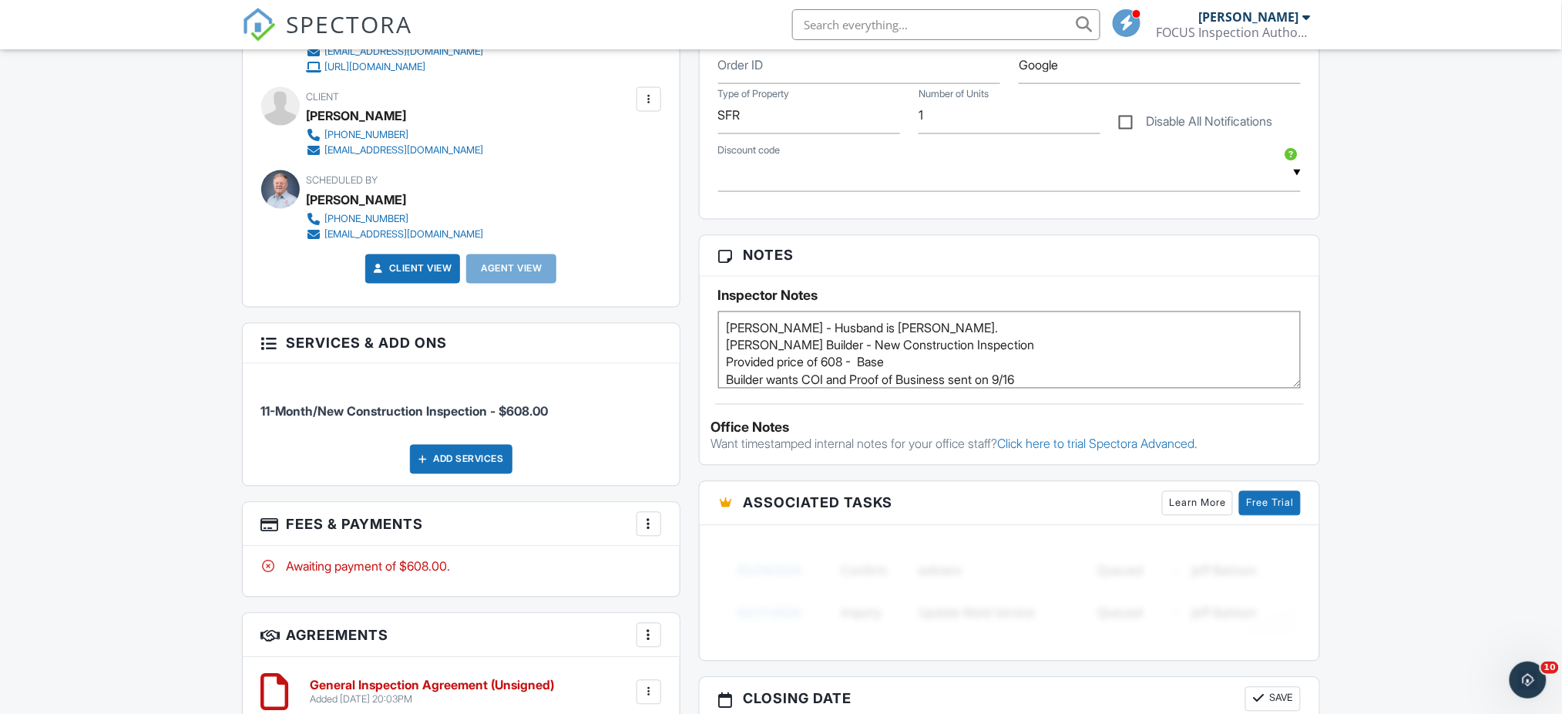
scroll to position [26, 0]
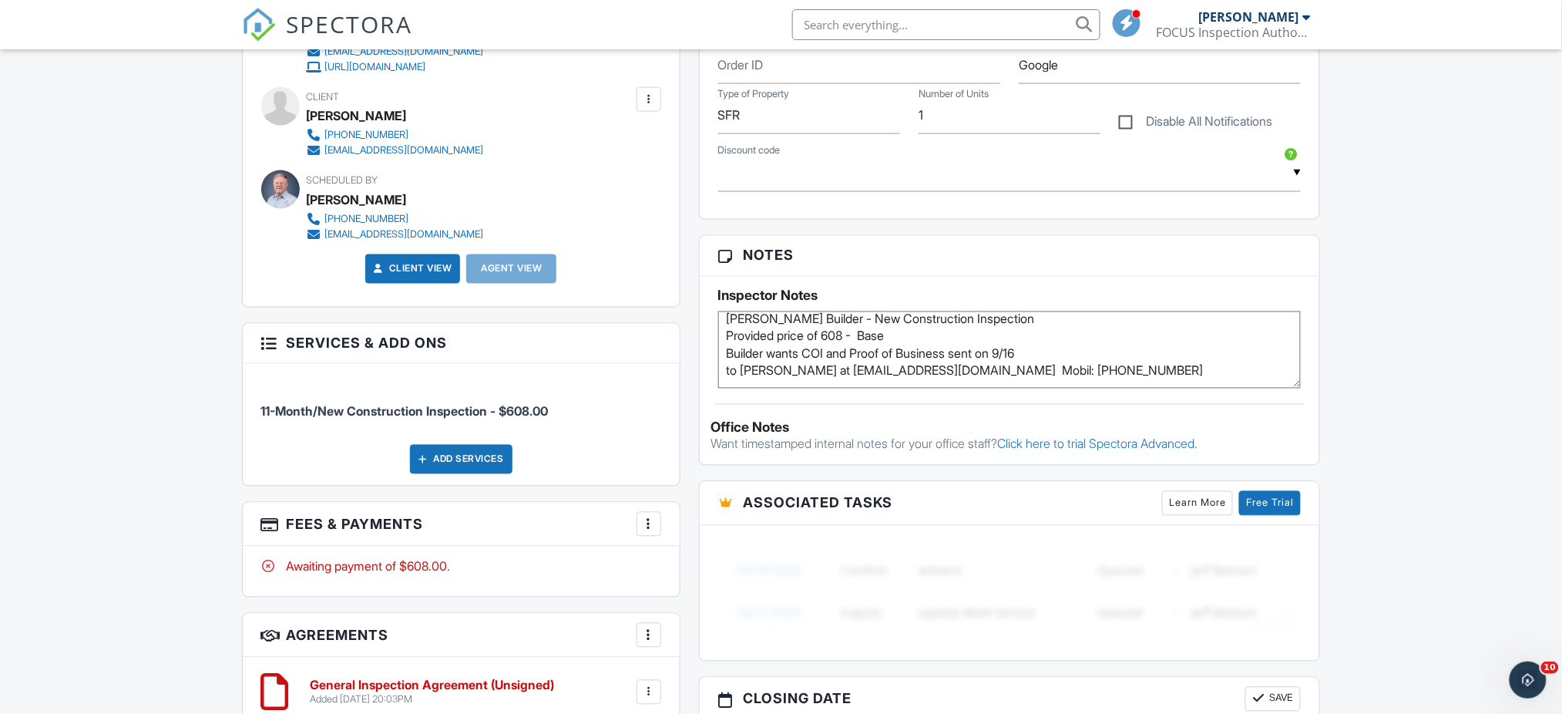
click at [1419, 318] on div "Dashboard Templates Contacts Metrics Automations Settings Support Center Inspec…" at bounding box center [781, 509] width 1562 height 2554
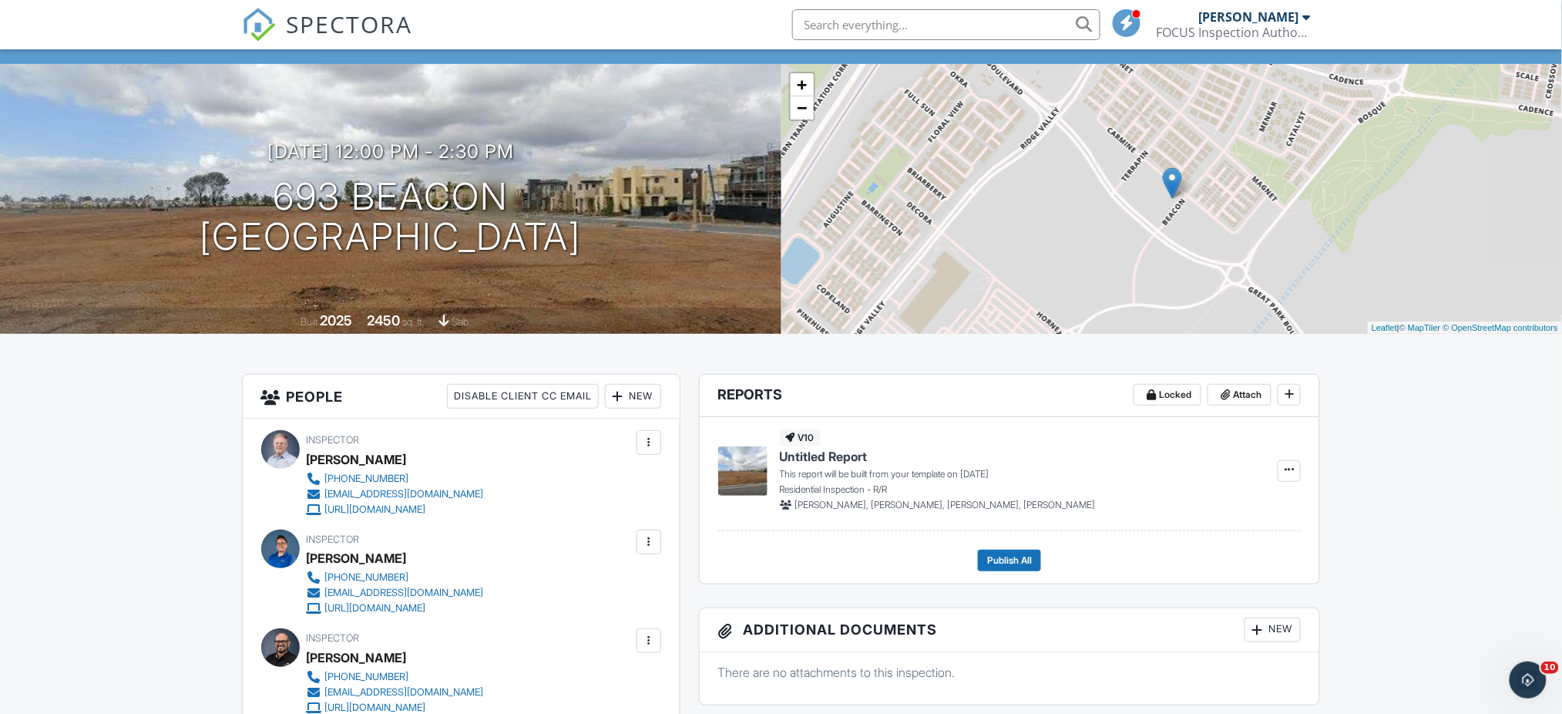
scroll to position [0, 0]
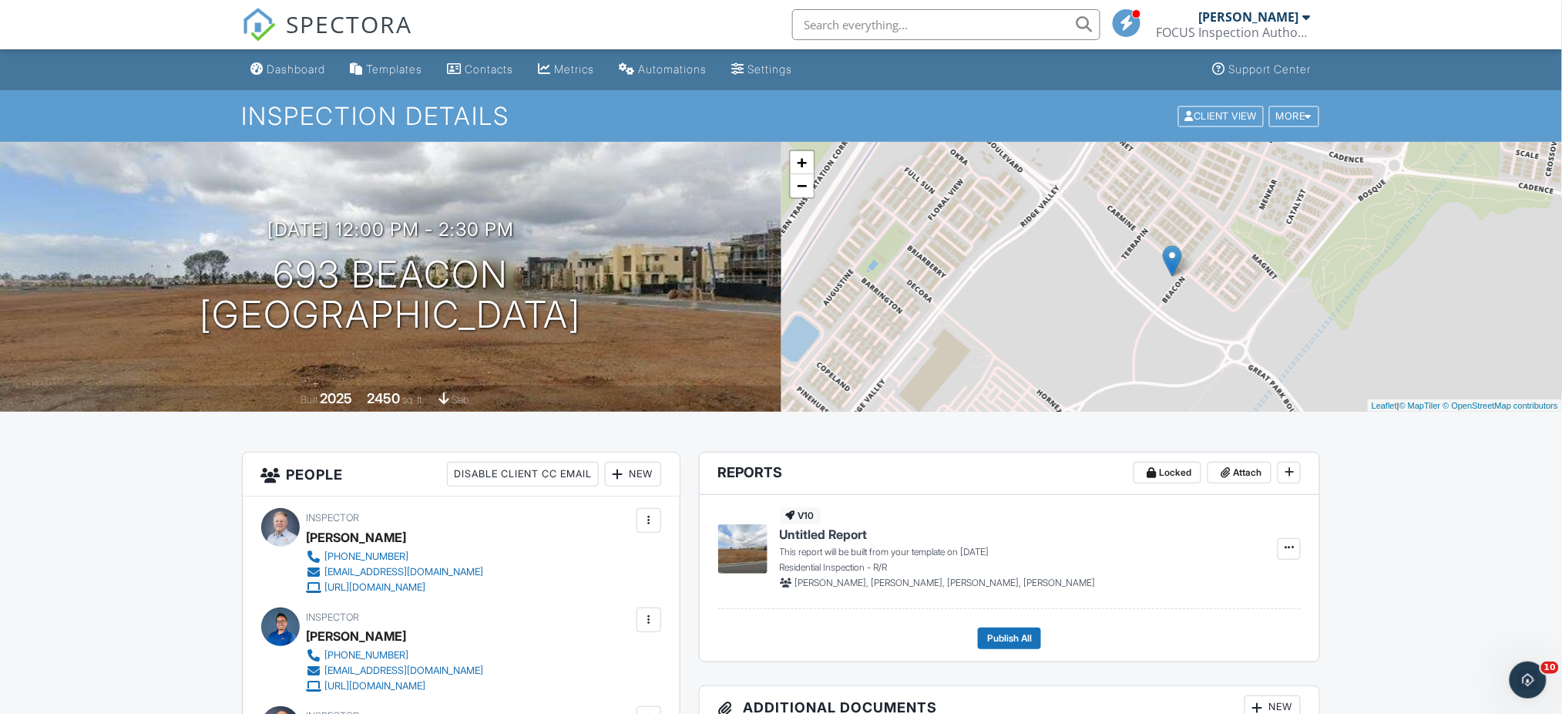
click at [303, 68] on div "Dashboard" at bounding box center [296, 68] width 59 height 13
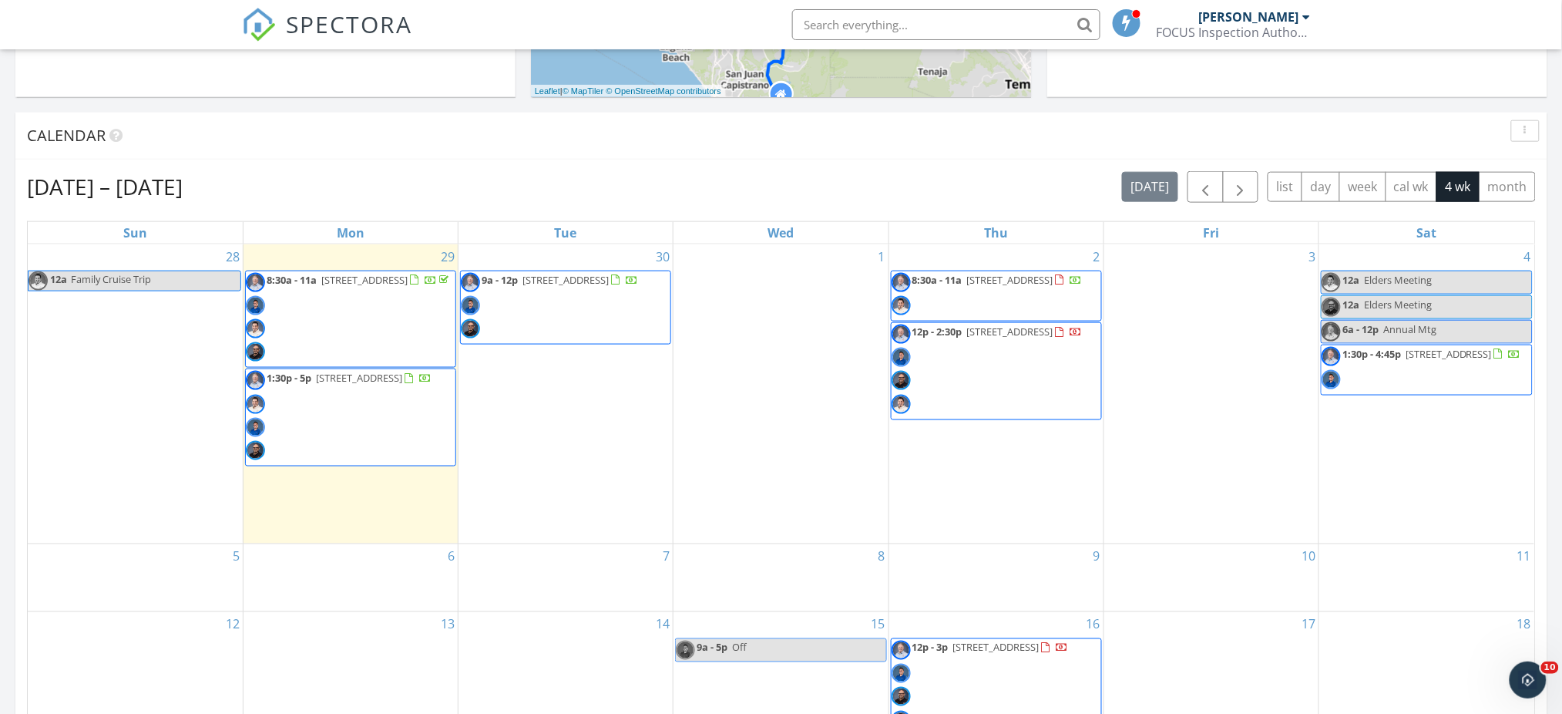
scroll to position [571, 0]
